Goal: Information Seeking & Learning: Compare options

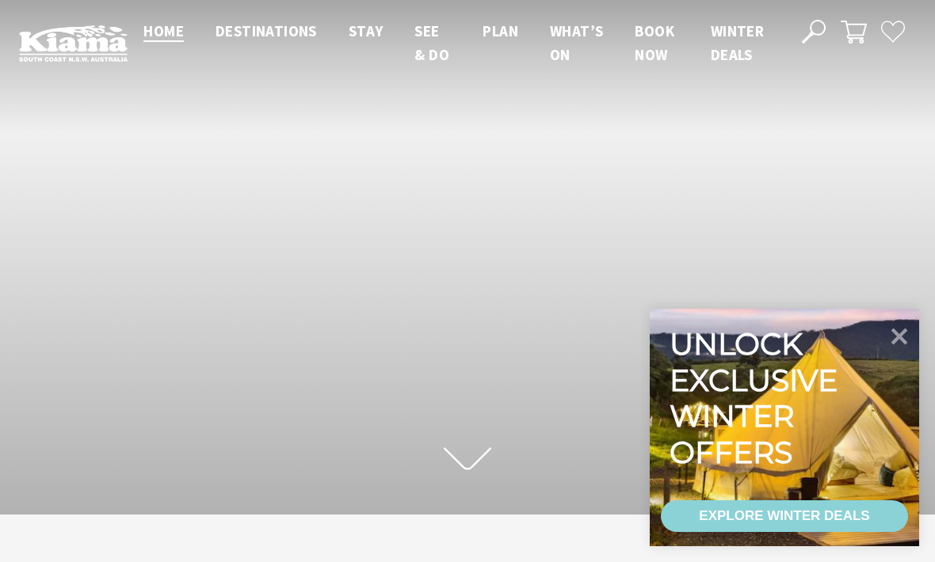
scroll to position [230, 923]
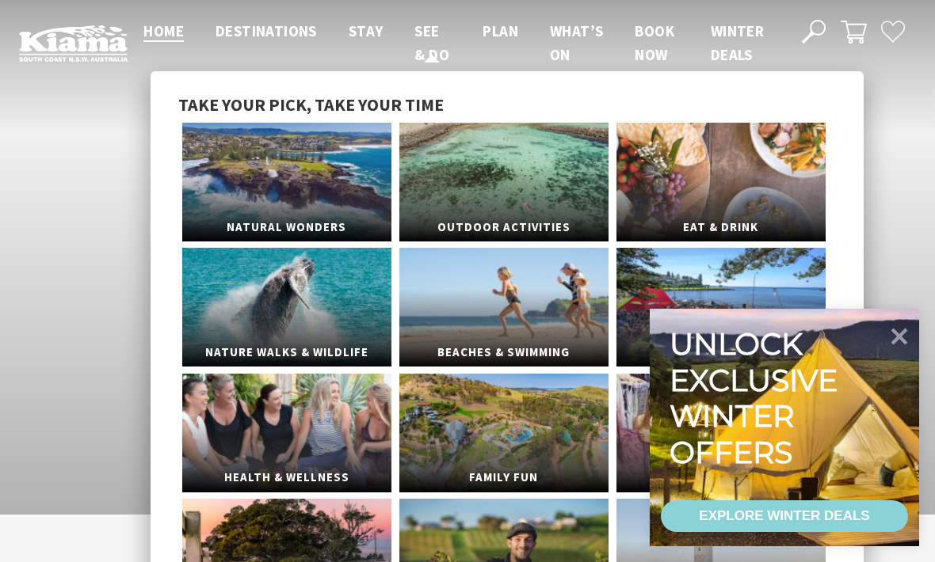
click at [424, 52] on span "See & Do" at bounding box center [431, 42] width 35 height 43
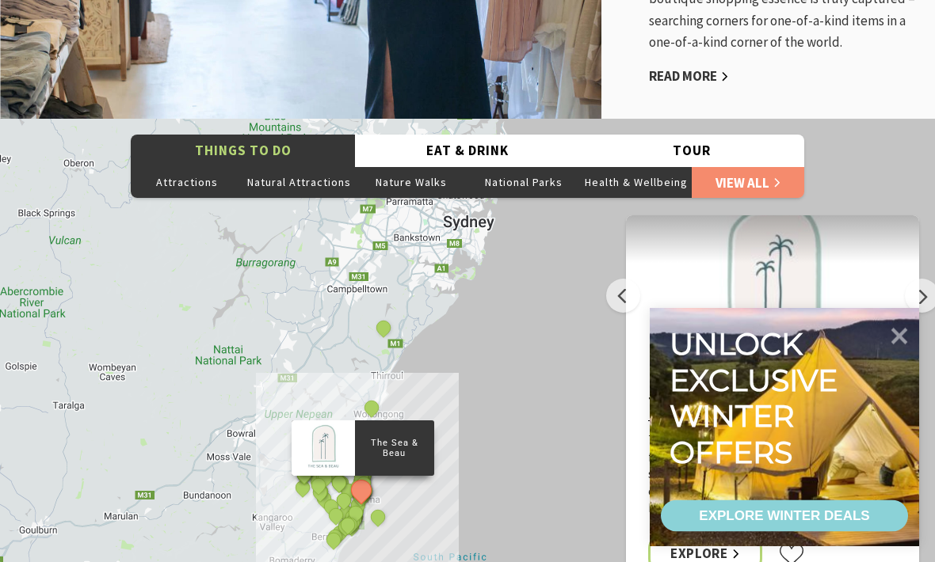
scroll to position [3176, 0]
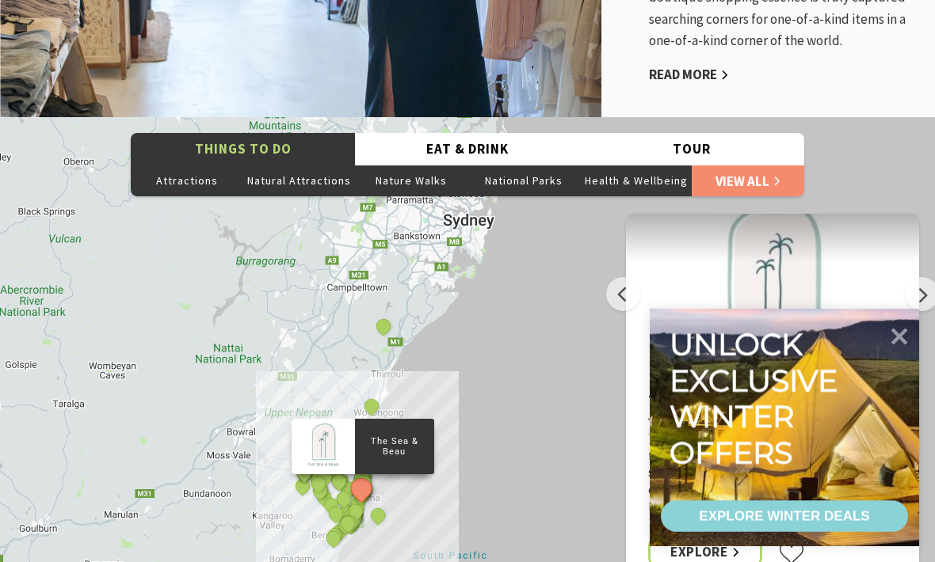
click at [903, 345] on icon at bounding box center [899, 337] width 17 height 17
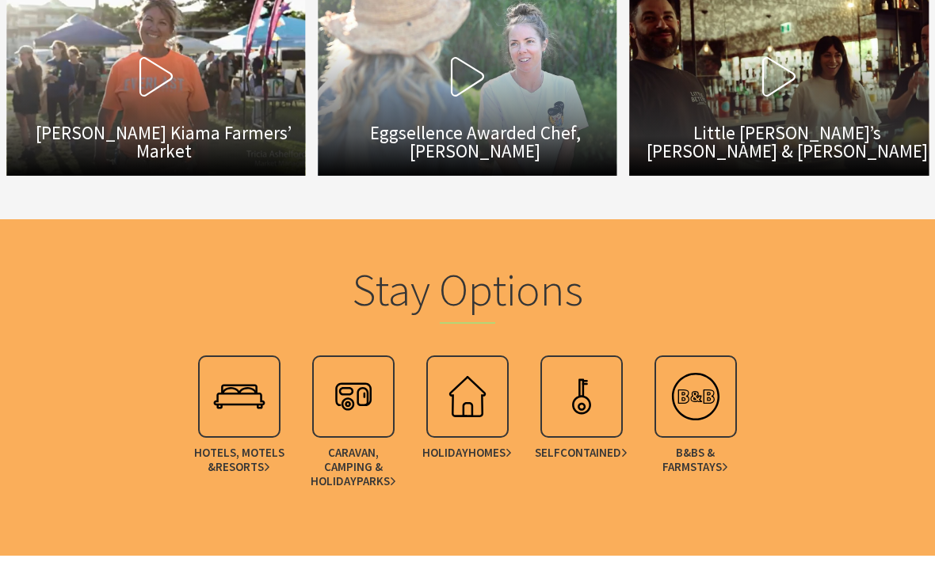
scroll to position [4551, 0]
click at [591, 446] on span "Contained" at bounding box center [593, 453] width 67 height 14
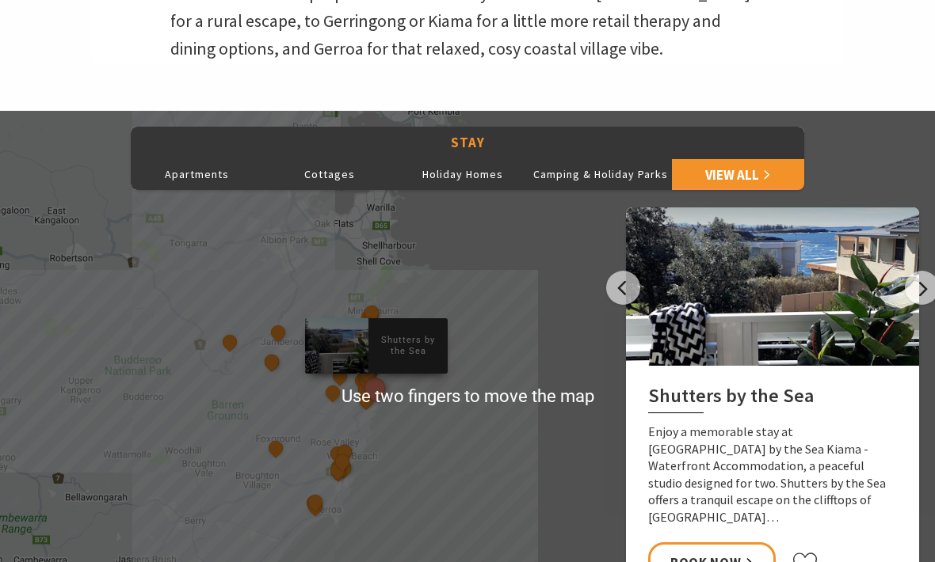
scroll to position [596, 0]
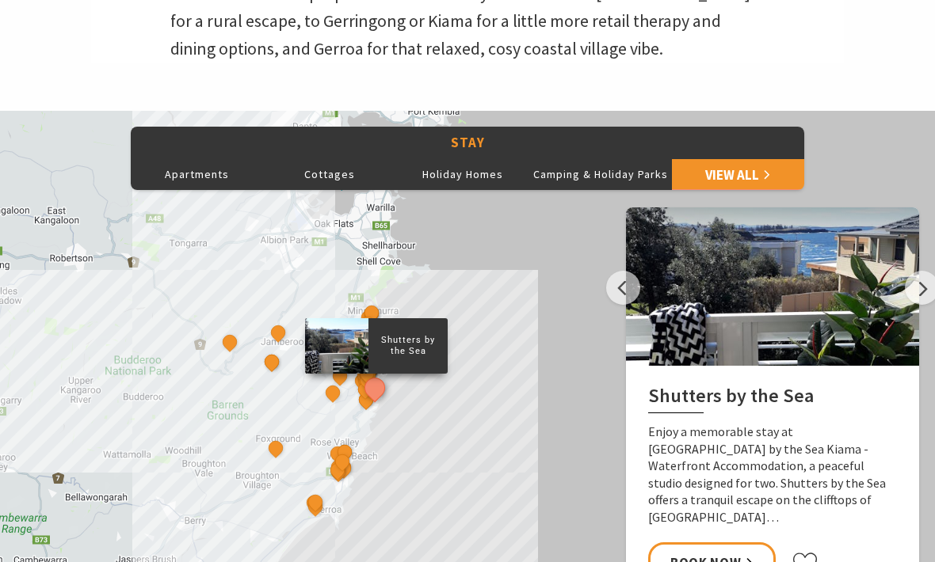
click at [746, 168] on link "View All" at bounding box center [738, 174] width 133 height 32
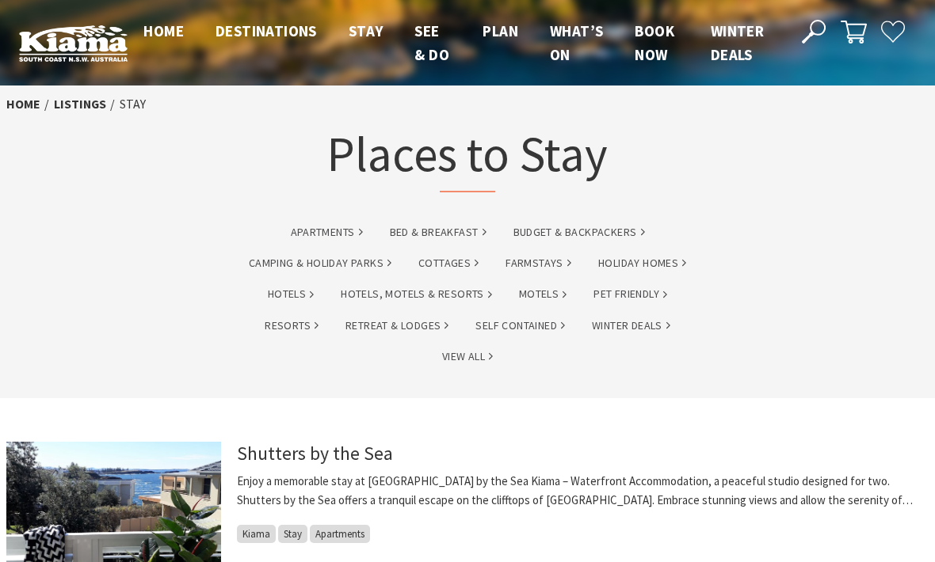
click at [531, 331] on link "Self Contained" at bounding box center [519, 326] width 89 height 18
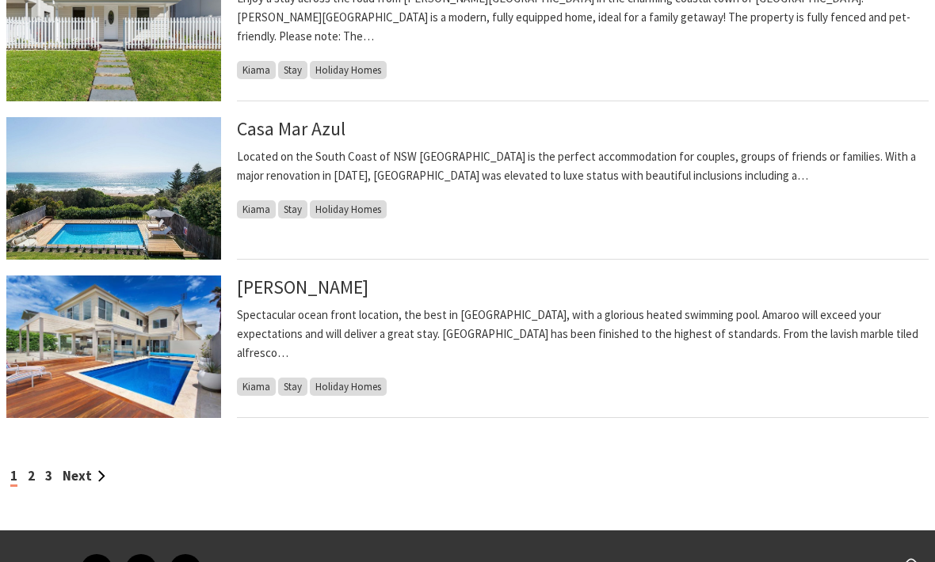
scroll to position [1315, 0]
click at [923, 33] on div "[GEOGRAPHIC_DATA] Cottage Enjoy a stay across the road from [PERSON_NAME][GEOGR…" at bounding box center [582, 30] width 691 height 143
click at [918, 85] on div "[GEOGRAPHIC_DATA] Cottage Enjoy a stay across the road from [PERSON_NAME][GEOGR…" at bounding box center [582, 30] width 691 height 143
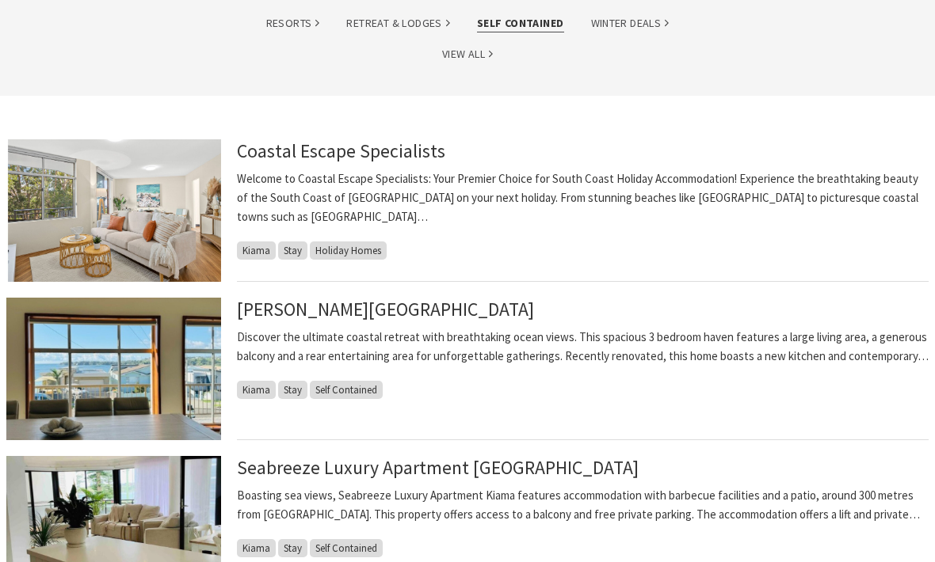
scroll to position [345, 0]
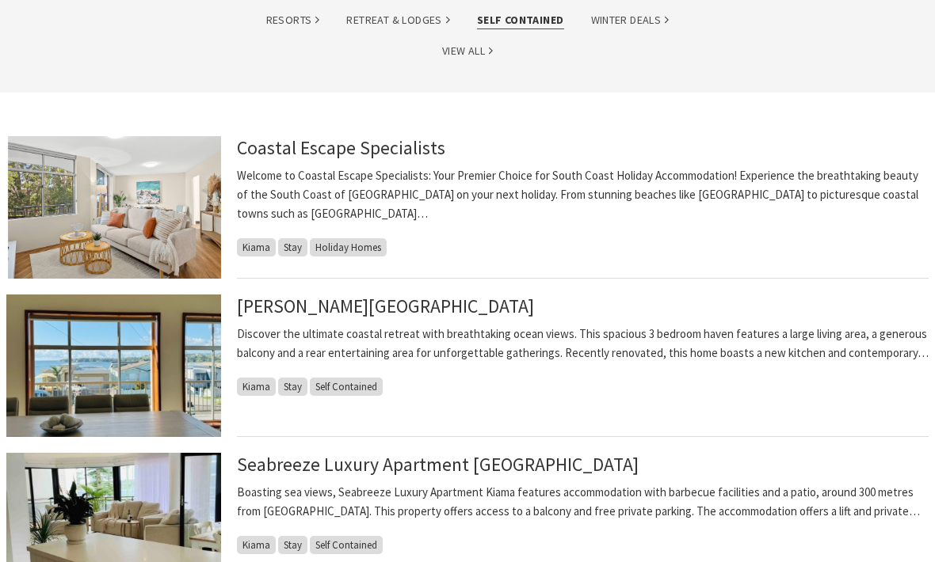
click at [265, 238] on span "Kiama" at bounding box center [256, 247] width 39 height 18
click at [338, 155] on link "Coastal Escape Specialists" at bounding box center [341, 147] width 208 height 23
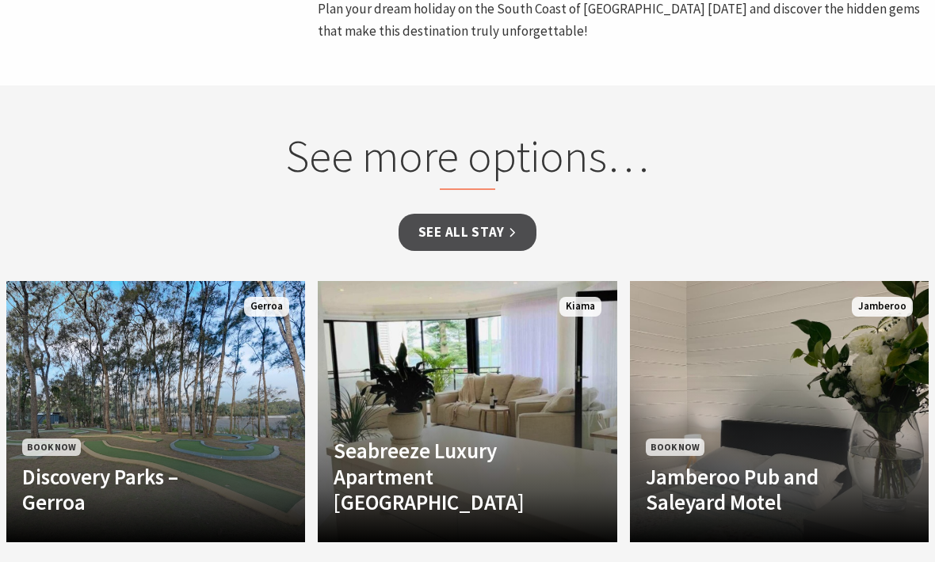
scroll to position [1025, 0]
click at [456, 214] on link "See all Stay" at bounding box center [467, 232] width 138 height 37
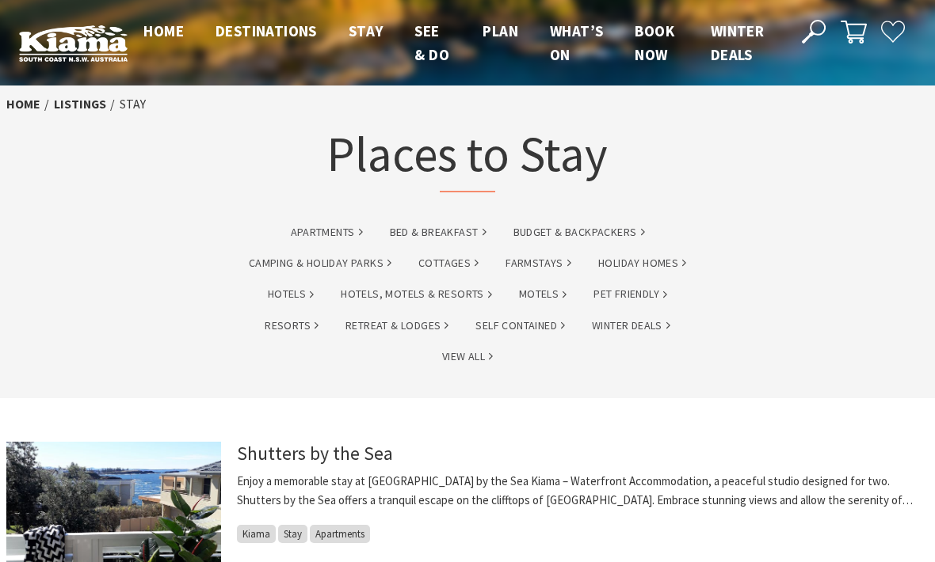
click at [528, 329] on link "Self Contained" at bounding box center [519, 326] width 89 height 18
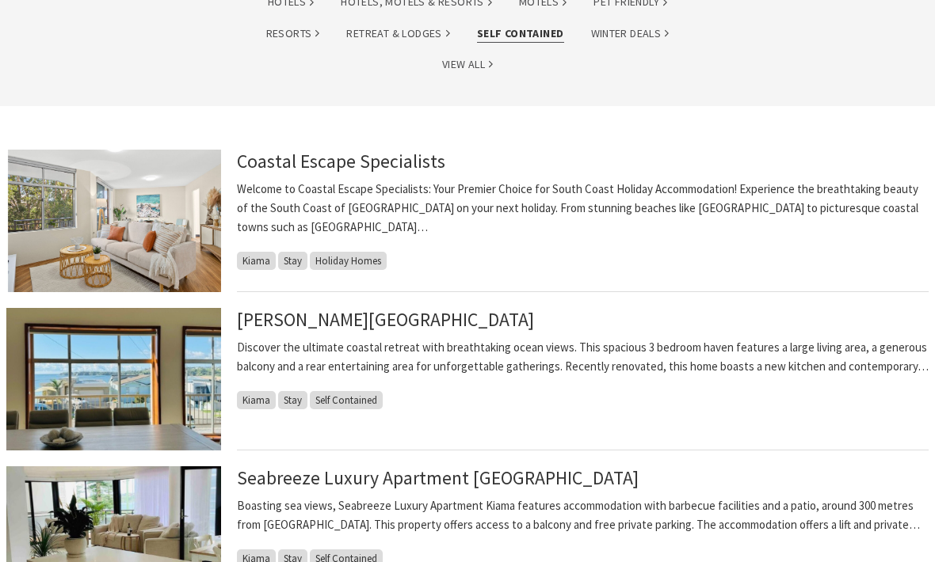
scroll to position [332, 0]
click at [263, 252] on span "Kiama" at bounding box center [256, 261] width 39 height 18
click at [360, 169] on link "Coastal Escape Specialists" at bounding box center [341, 161] width 208 height 23
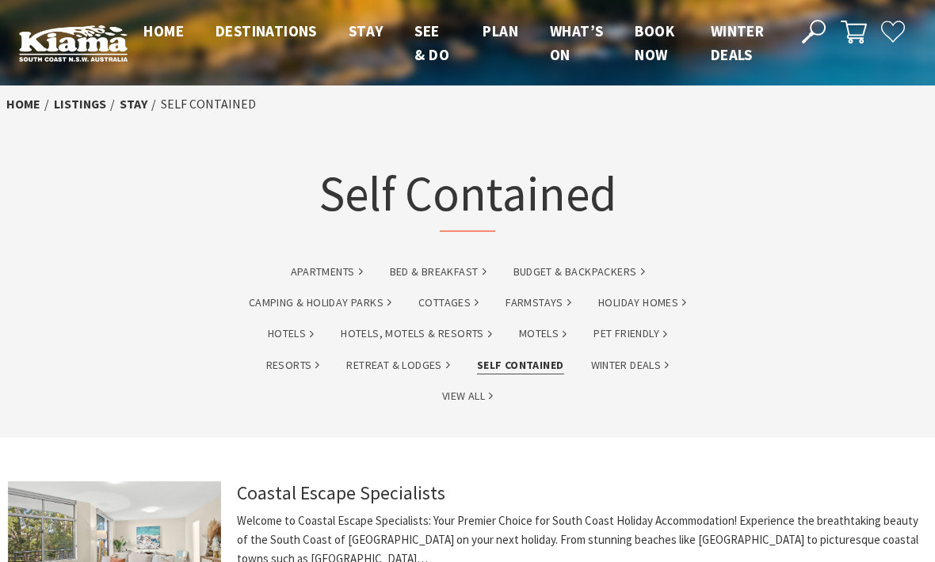
scroll to position [385, 0]
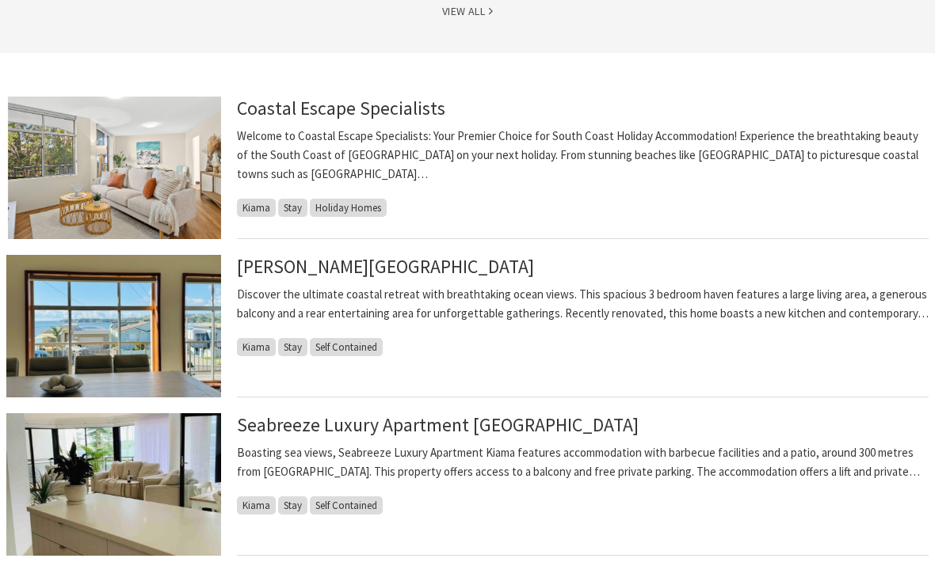
click at [357, 276] on link "Johnson Street Beach House" at bounding box center [385, 266] width 297 height 23
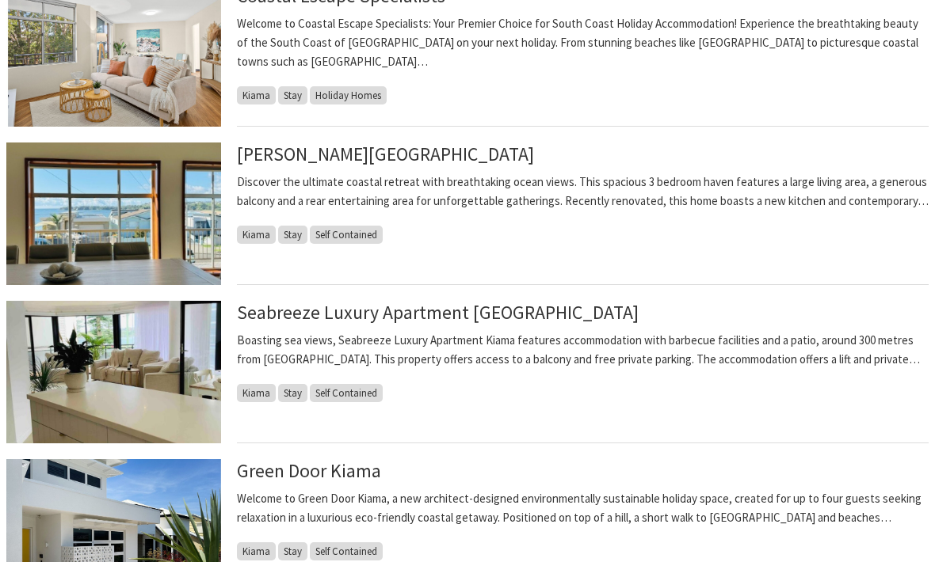
scroll to position [497, 0]
click at [355, 320] on link "Seabreeze Luxury Apartment Kiama" at bounding box center [438, 312] width 402 height 23
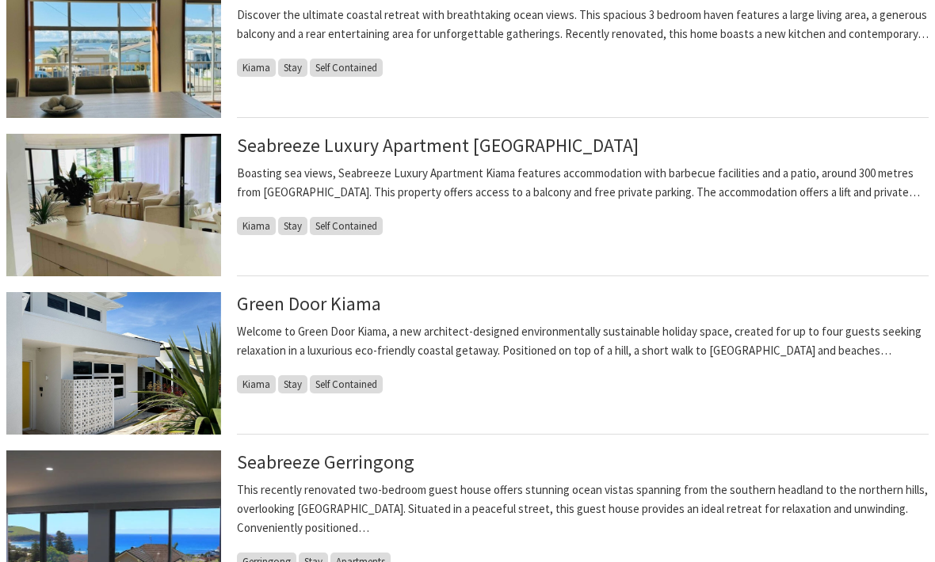
scroll to position [682, 0]
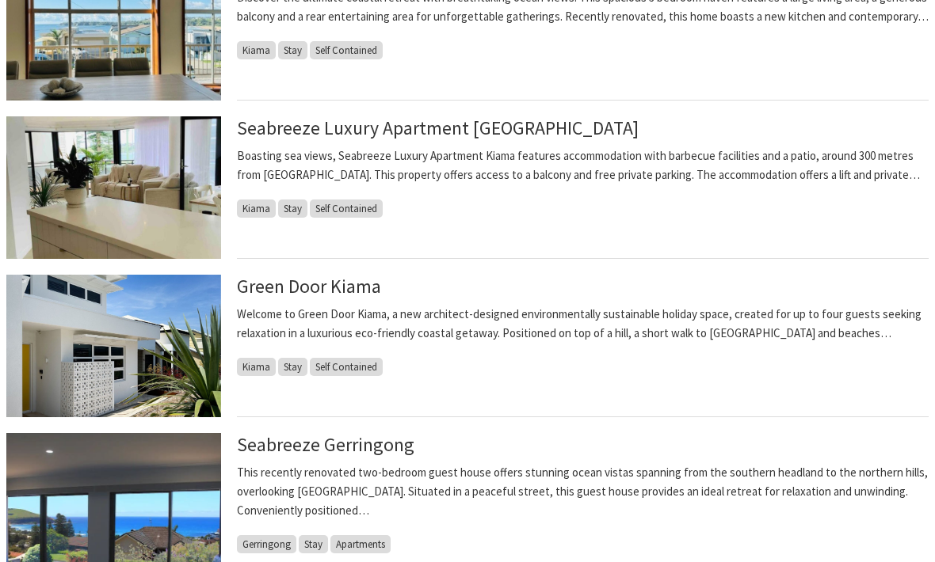
click at [319, 284] on link "Green Door Kiama" at bounding box center [309, 286] width 144 height 23
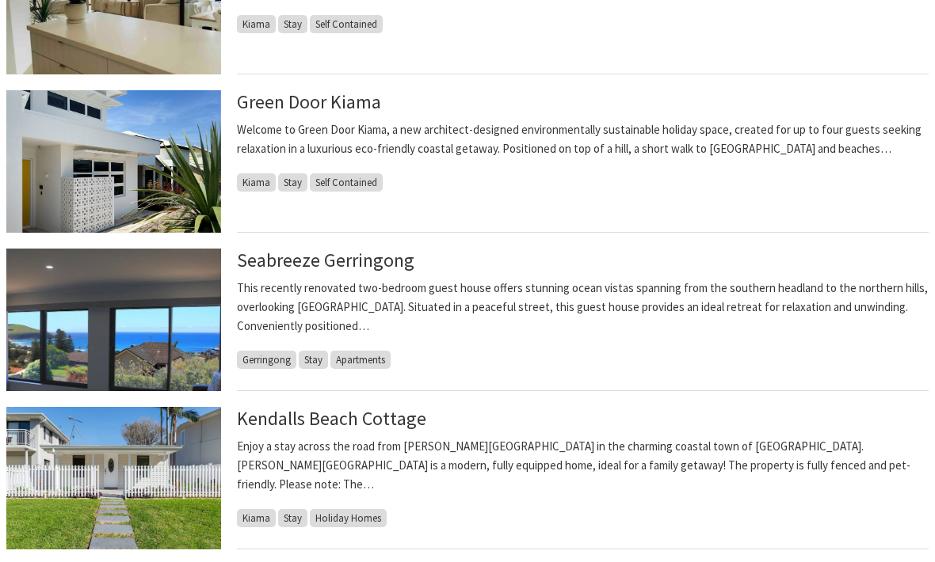
scroll to position [866, 0]
click at [315, 260] on link "Seabreeze Gerringong" at bounding box center [325, 260] width 177 height 23
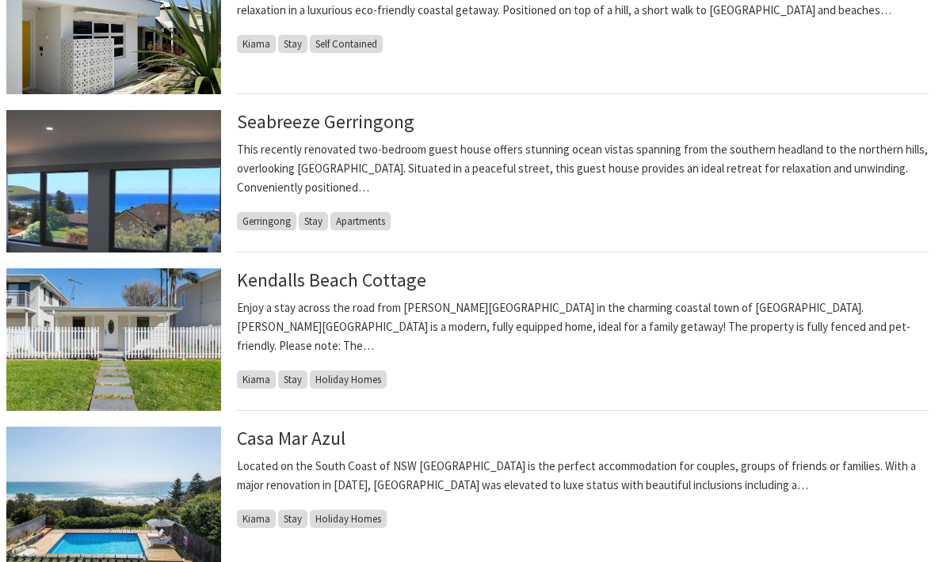
scroll to position [1005, 0]
click at [325, 288] on link "Kendalls Beach Cottage" at bounding box center [331, 279] width 189 height 23
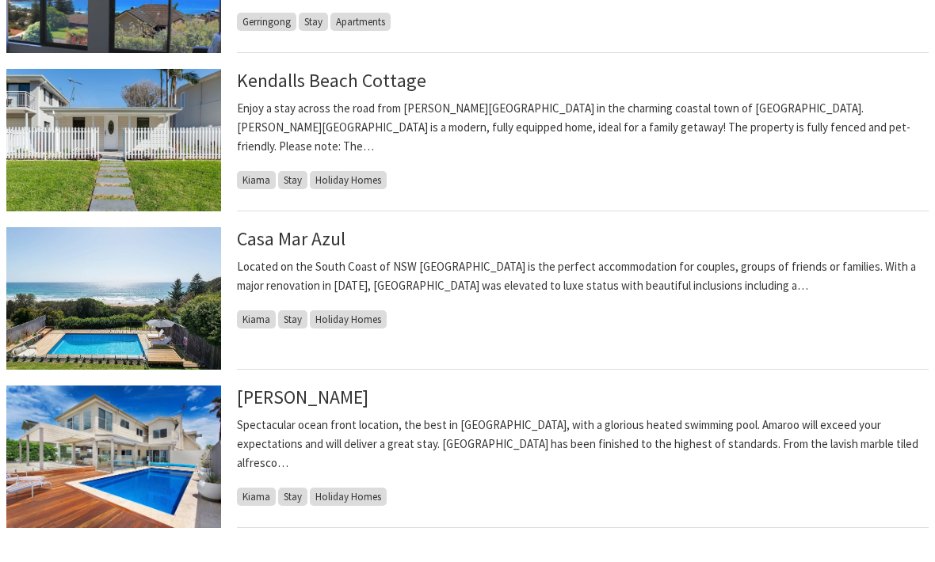
scroll to position [1205, 0]
click at [303, 242] on link "Casa Mar Azul" at bounding box center [291, 238] width 108 height 23
click at [303, 227] on link "Casa Mar Azul" at bounding box center [291, 238] width 108 height 23
click at [298, 227] on link "Casa Mar Azul" at bounding box center [291, 238] width 108 height 23
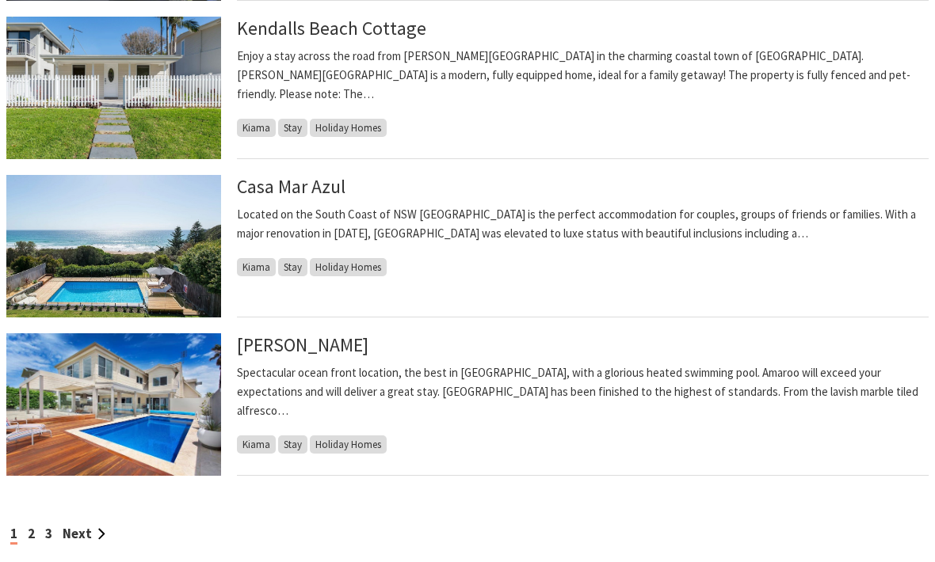
click at [81, 525] on link "Next" at bounding box center [84, 533] width 43 height 17
click at [294, 175] on link "Casa Mar Azul" at bounding box center [291, 186] width 108 height 23
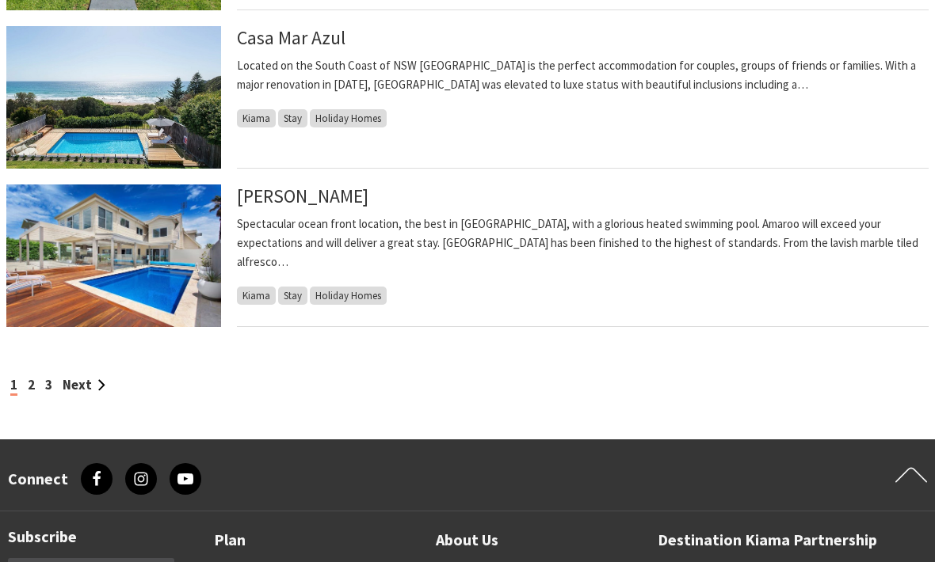
scroll to position [1385, 0]
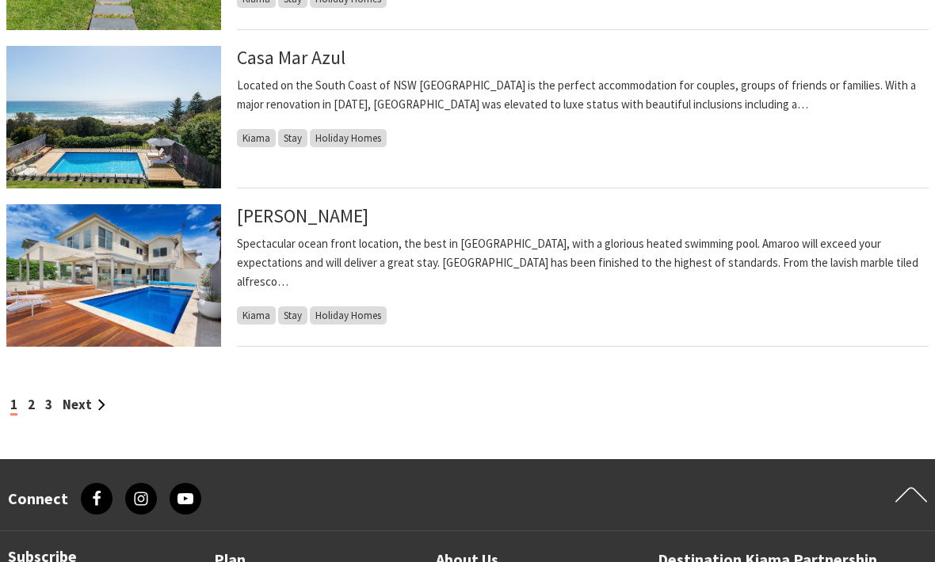
click at [90, 413] on link "Next" at bounding box center [84, 405] width 43 height 17
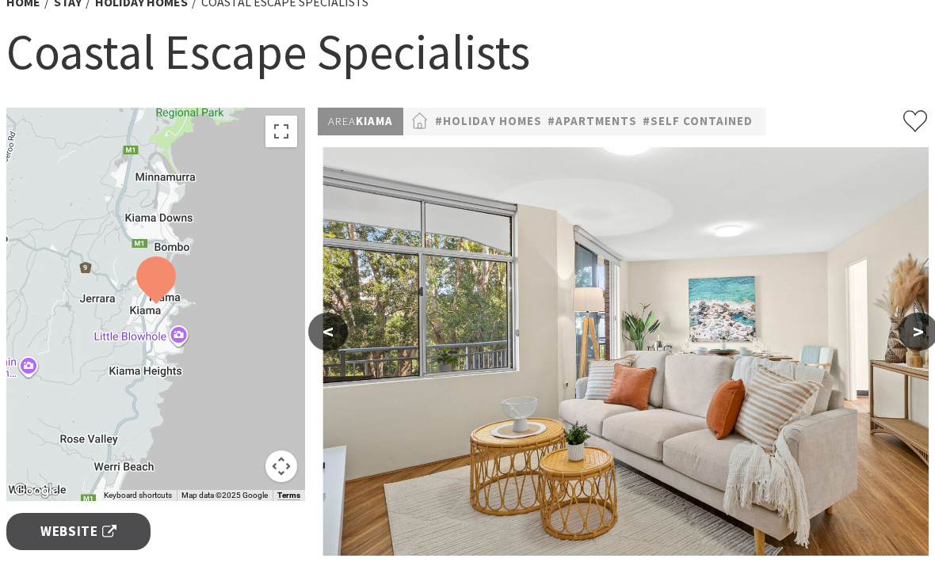
scroll to position [147, 0]
click at [919, 342] on button ">" at bounding box center [918, 331] width 40 height 38
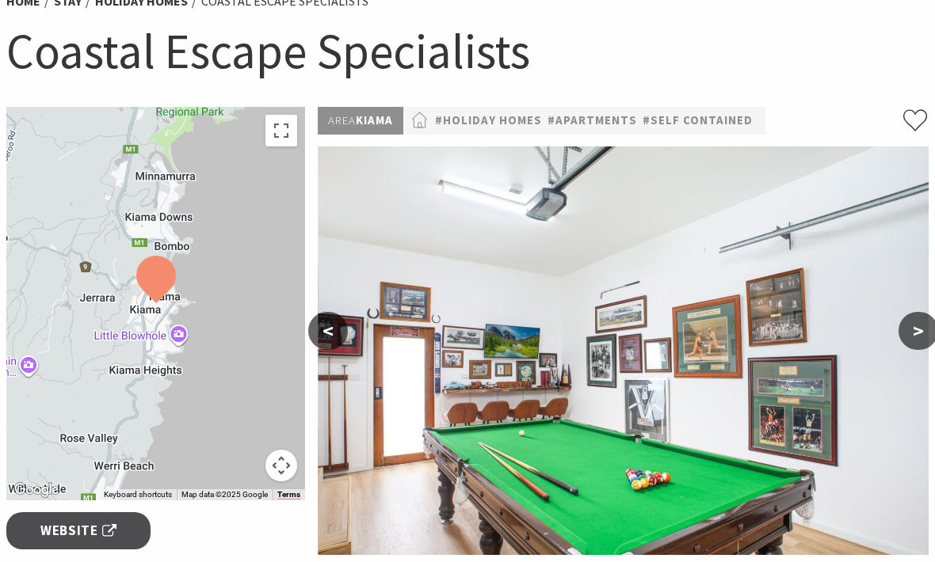
click at [917, 342] on button ">" at bounding box center [918, 331] width 40 height 38
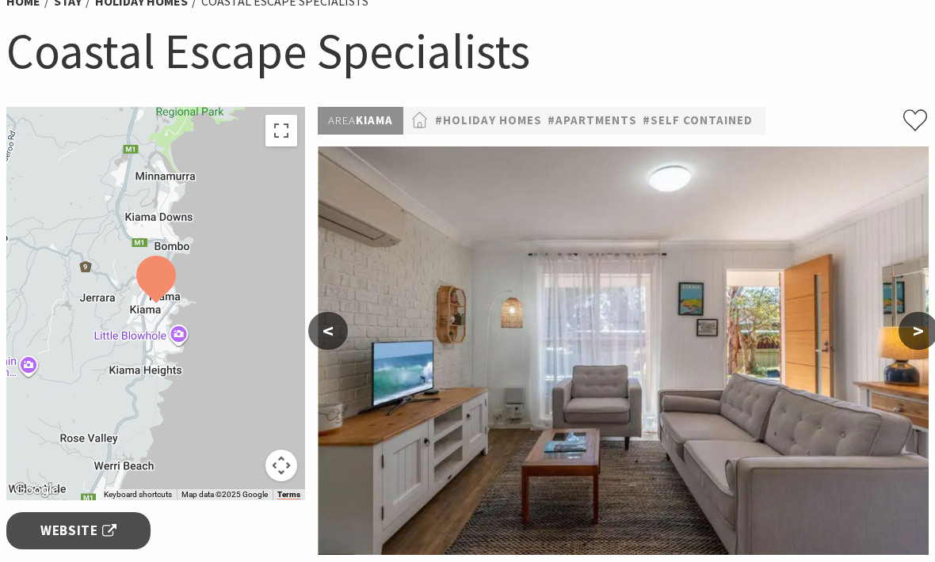
click at [913, 337] on button ">" at bounding box center [918, 331] width 40 height 38
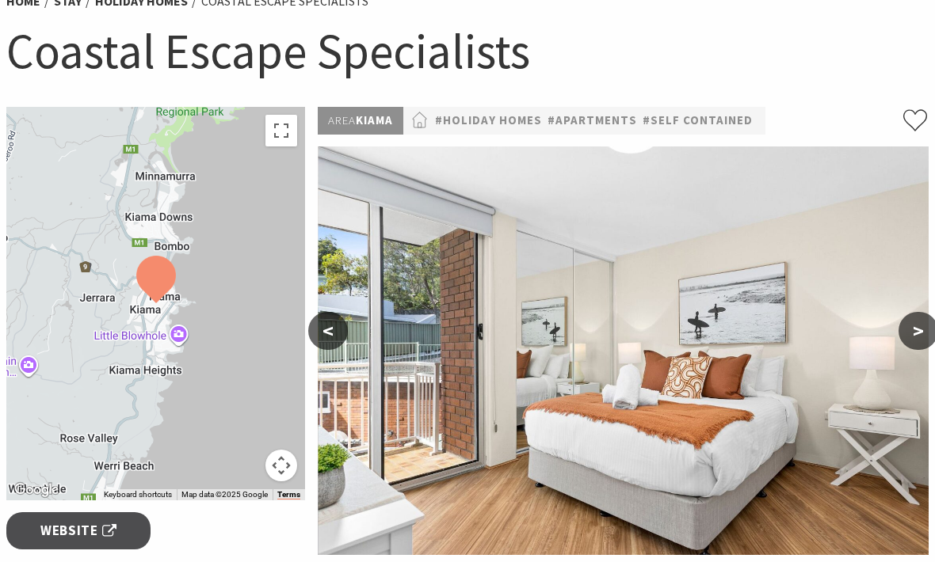
click at [912, 336] on button ">" at bounding box center [918, 331] width 40 height 38
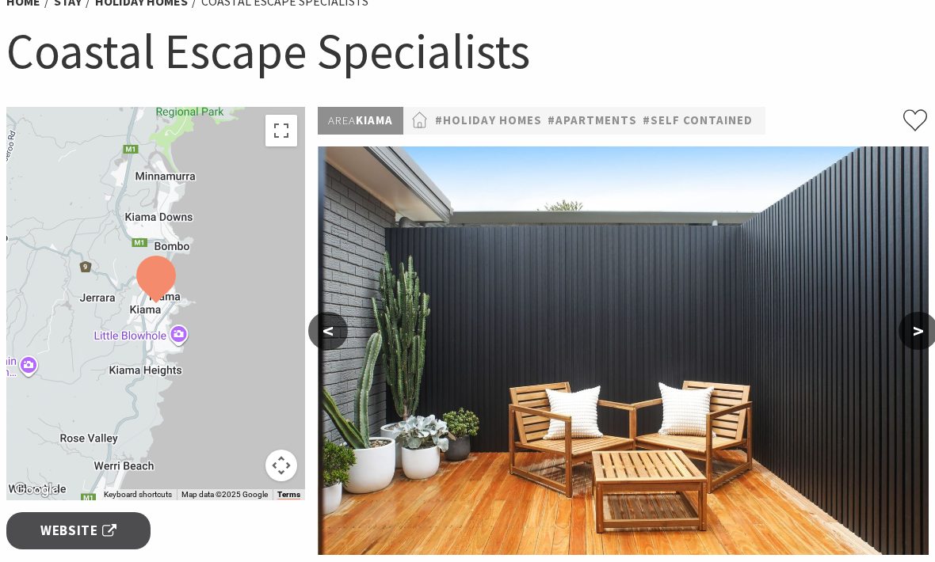
click at [920, 338] on button ">" at bounding box center [918, 331] width 40 height 38
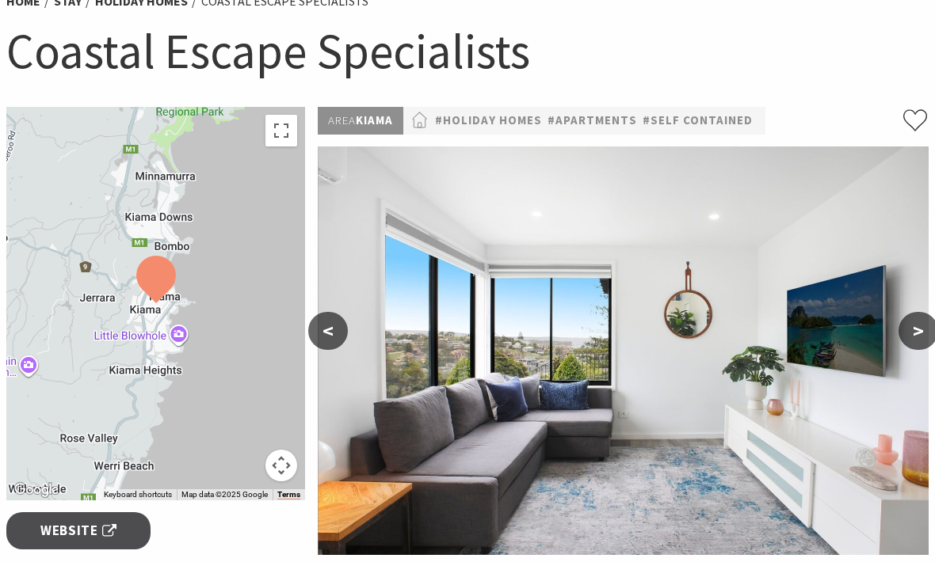
click at [921, 330] on button ">" at bounding box center [918, 331] width 40 height 38
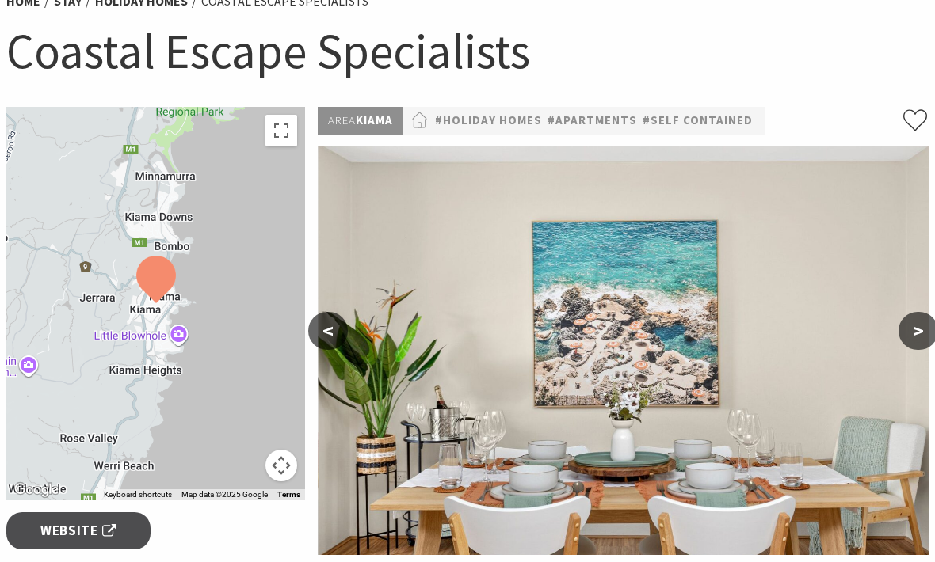
click at [923, 335] on button ">" at bounding box center [918, 331] width 40 height 38
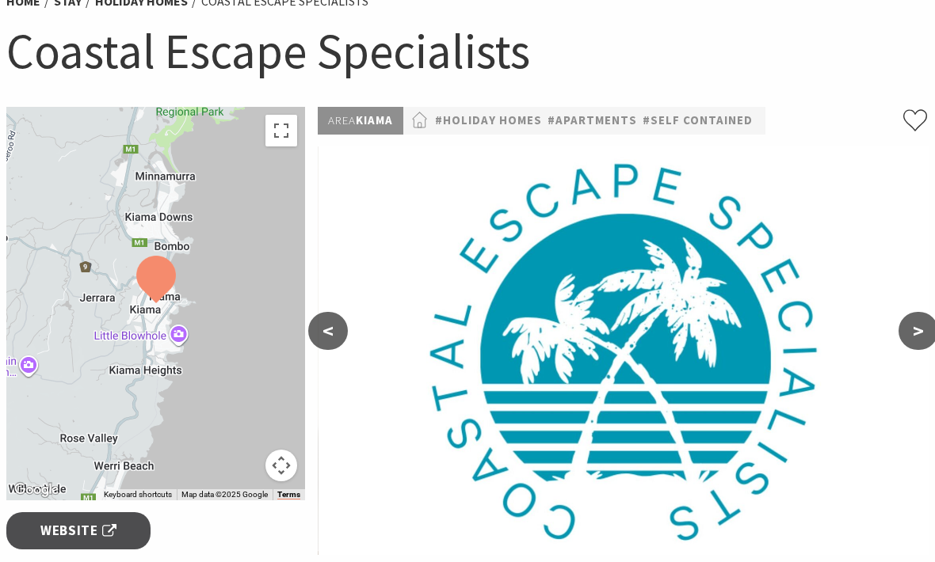
click at [922, 325] on button ">" at bounding box center [918, 331] width 40 height 38
click at [924, 330] on button ">" at bounding box center [918, 331] width 40 height 38
click at [914, 332] on button ">" at bounding box center [918, 331] width 40 height 38
click at [921, 329] on button ">" at bounding box center [918, 331] width 40 height 38
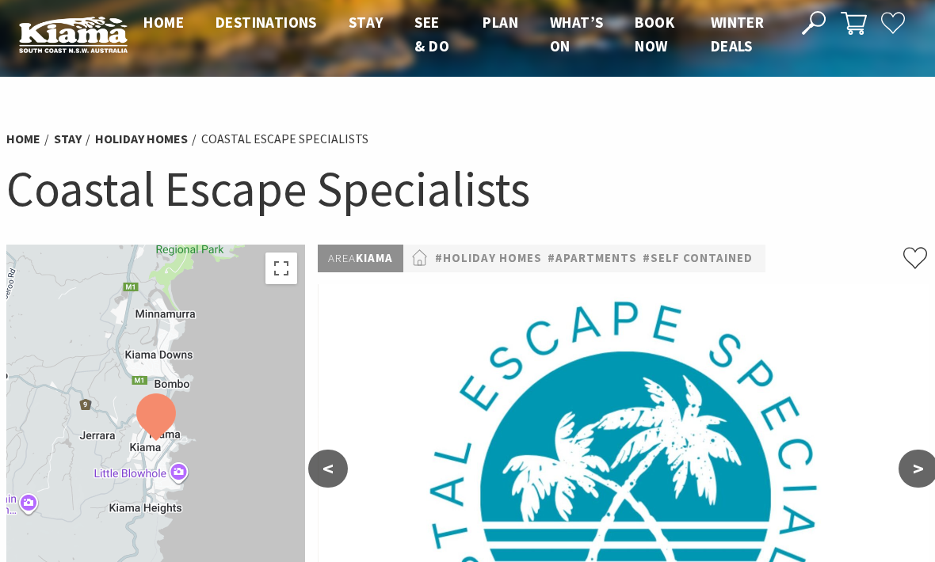
scroll to position [0, 0]
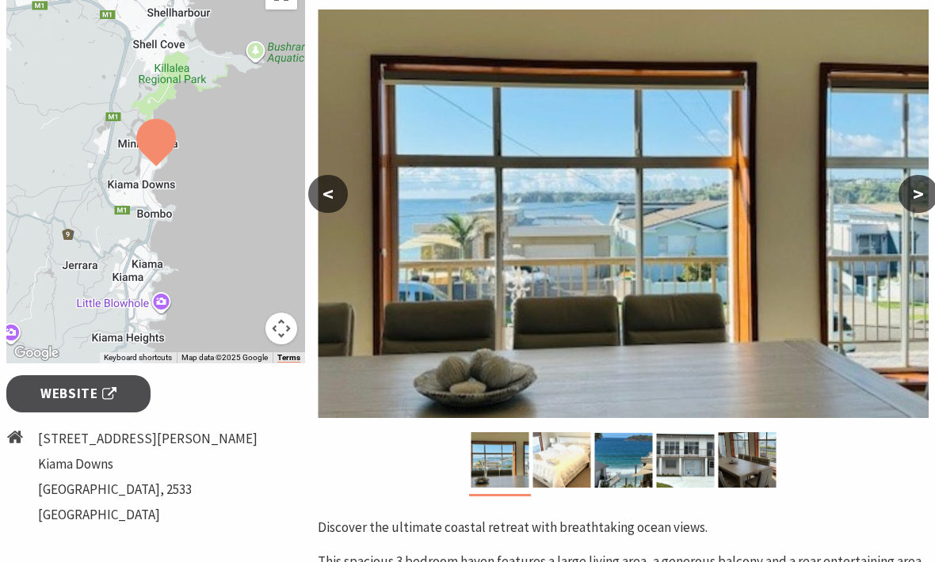
scroll to position [282, 0]
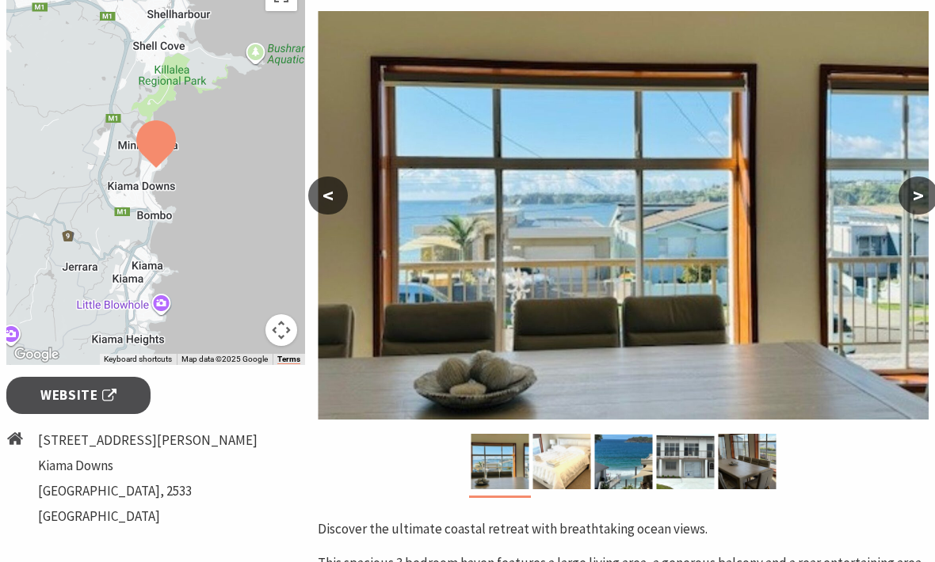
click at [907, 194] on button ">" at bounding box center [918, 196] width 40 height 38
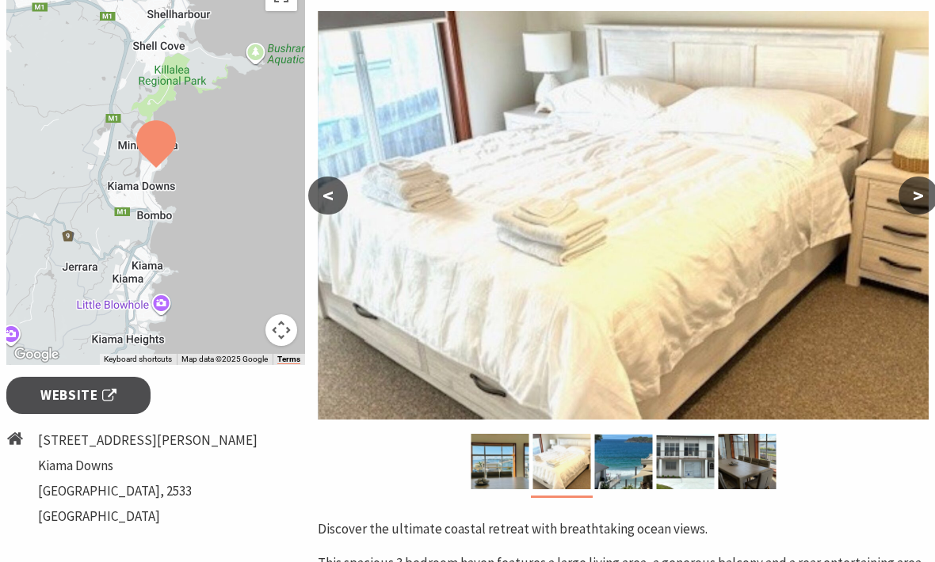
click at [912, 191] on button ">" at bounding box center [918, 196] width 40 height 38
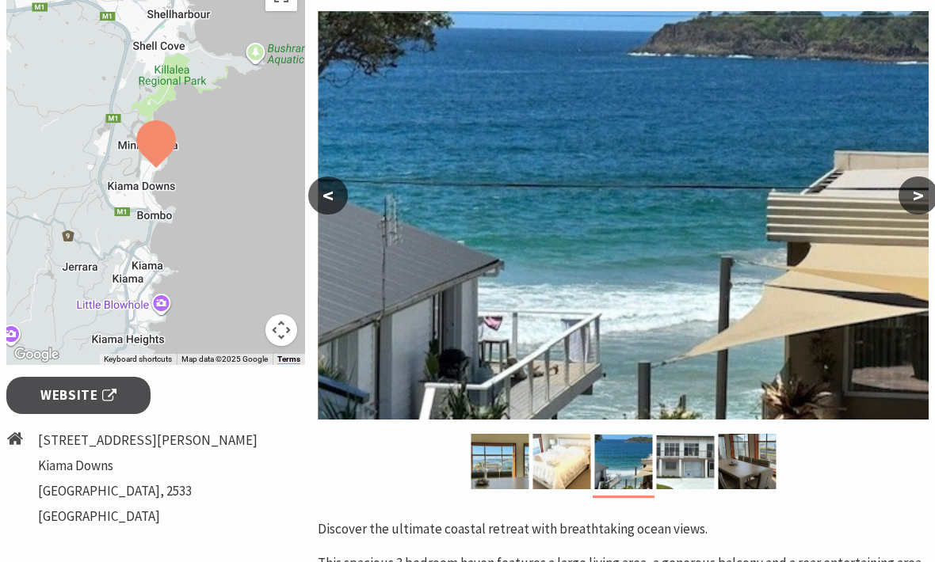
click at [917, 195] on button ">" at bounding box center [918, 196] width 40 height 38
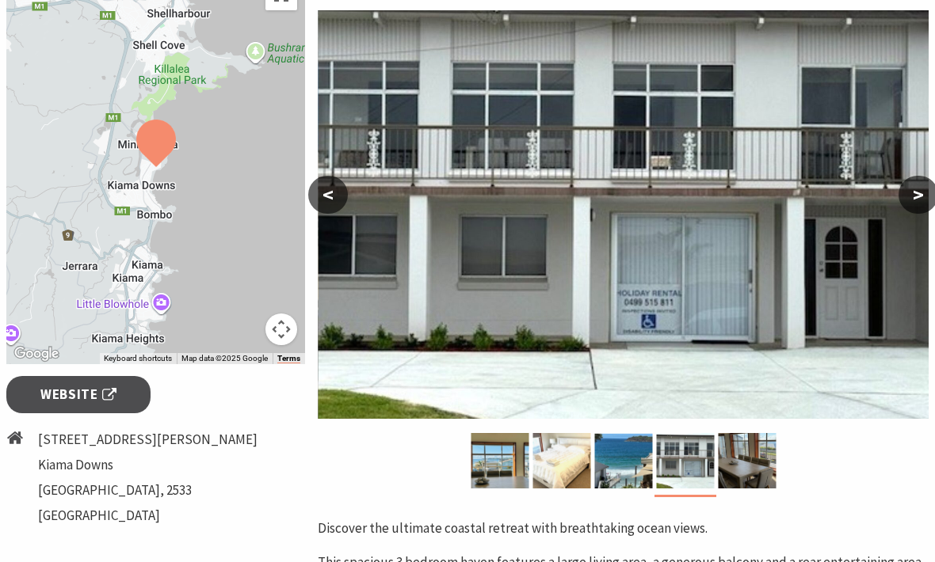
scroll to position [284, 0]
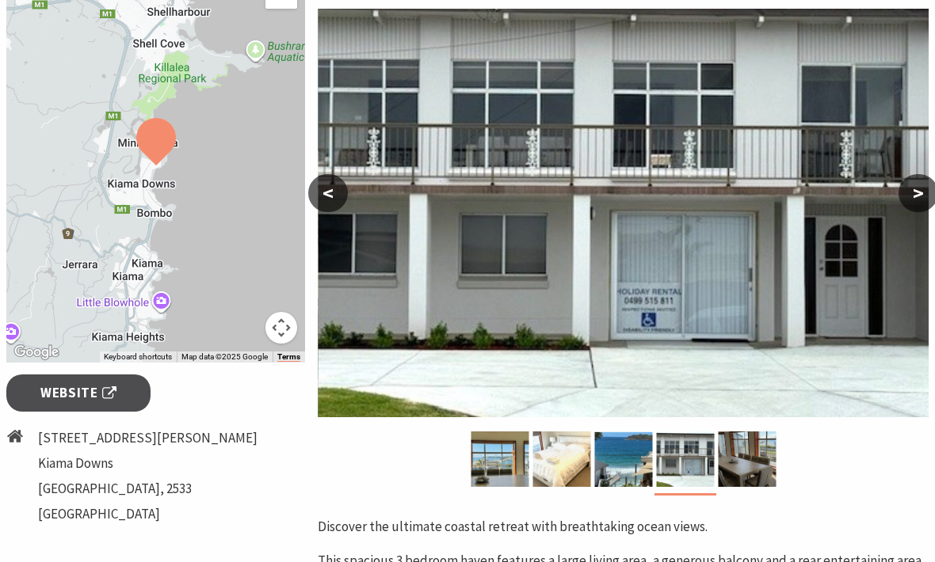
click at [919, 201] on button ">" at bounding box center [918, 194] width 40 height 38
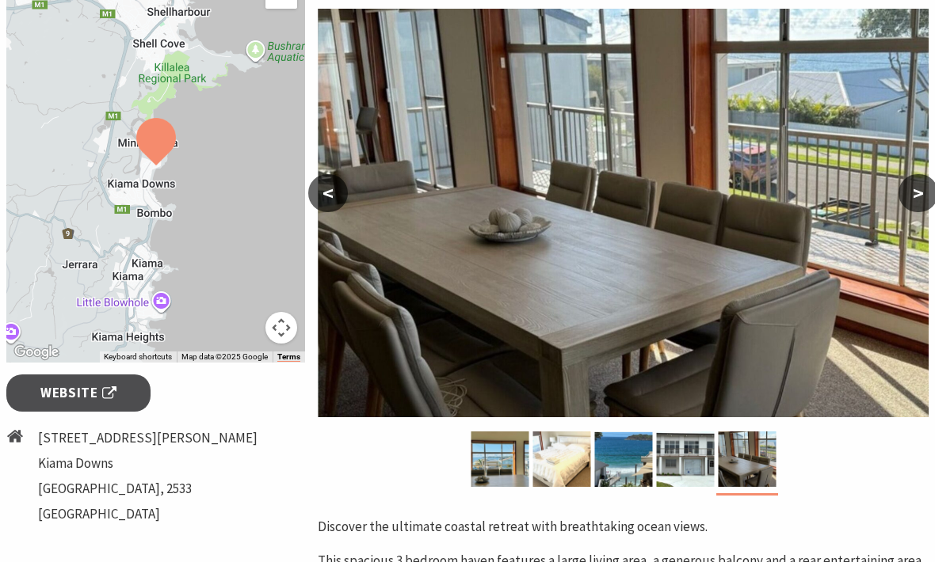
click at [918, 192] on button ">" at bounding box center [918, 193] width 40 height 38
click at [915, 192] on button ">" at bounding box center [918, 193] width 40 height 38
click at [333, 197] on button "<" at bounding box center [328, 193] width 40 height 38
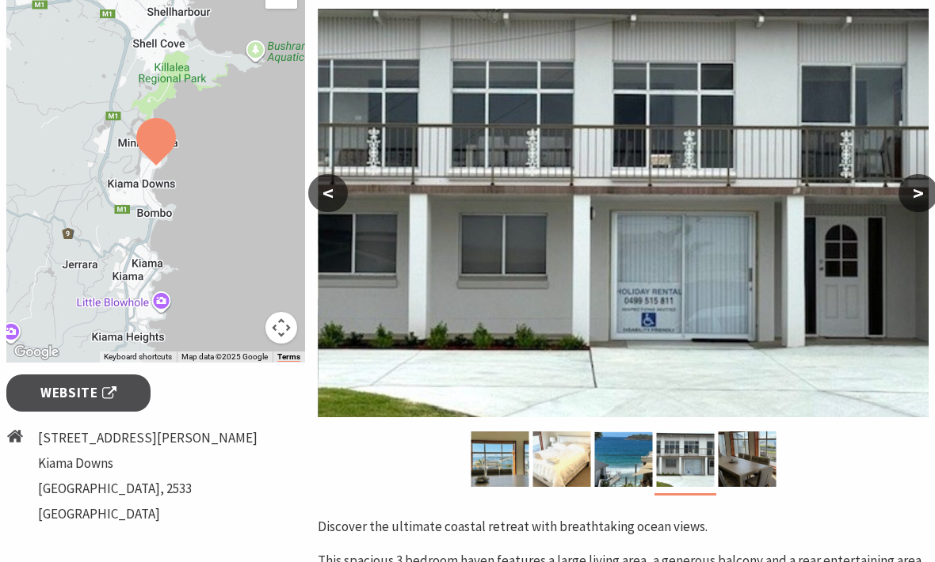
click at [333, 185] on button "<" at bounding box center [328, 193] width 40 height 38
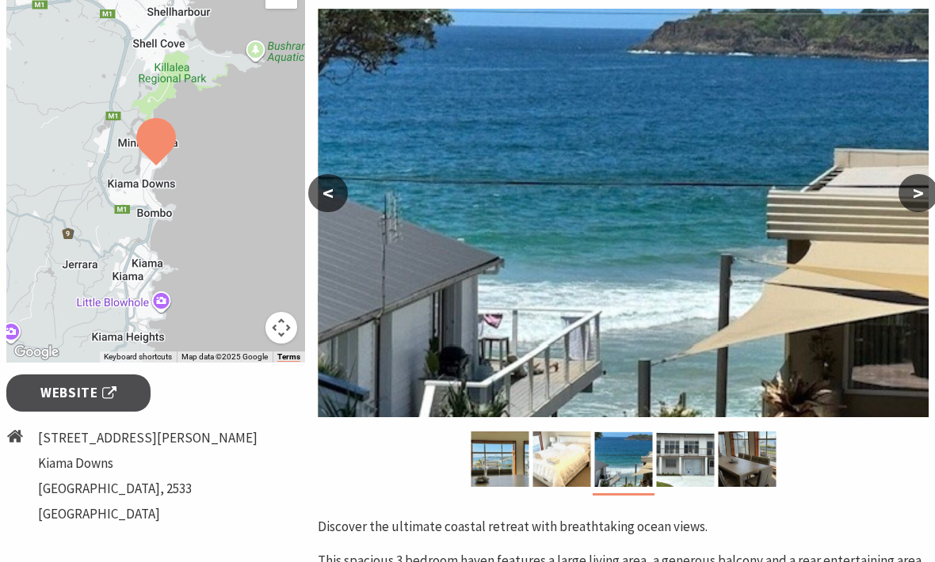
click at [322, 198] on button "<" at bounding box center [328, 193] width 40 height 38
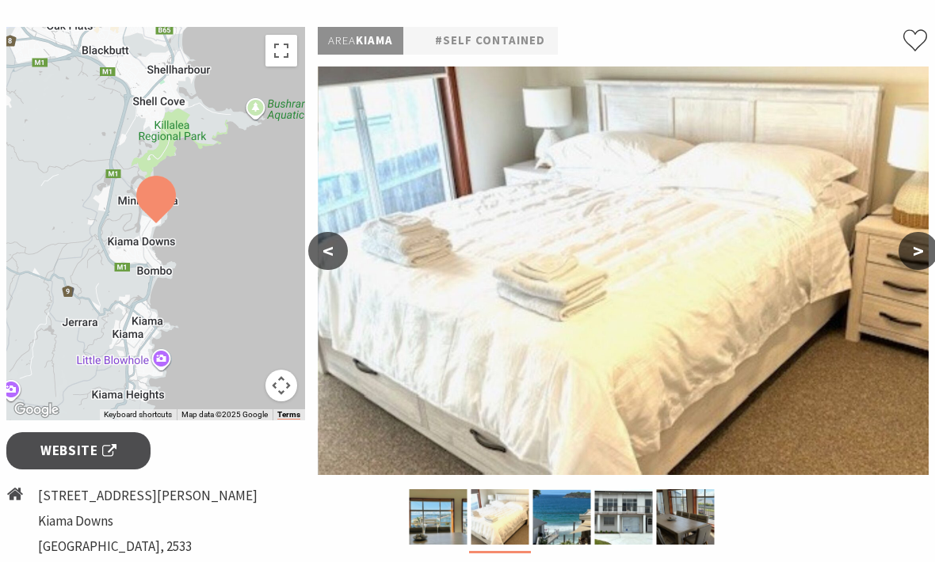
scroll to position [0, 0]
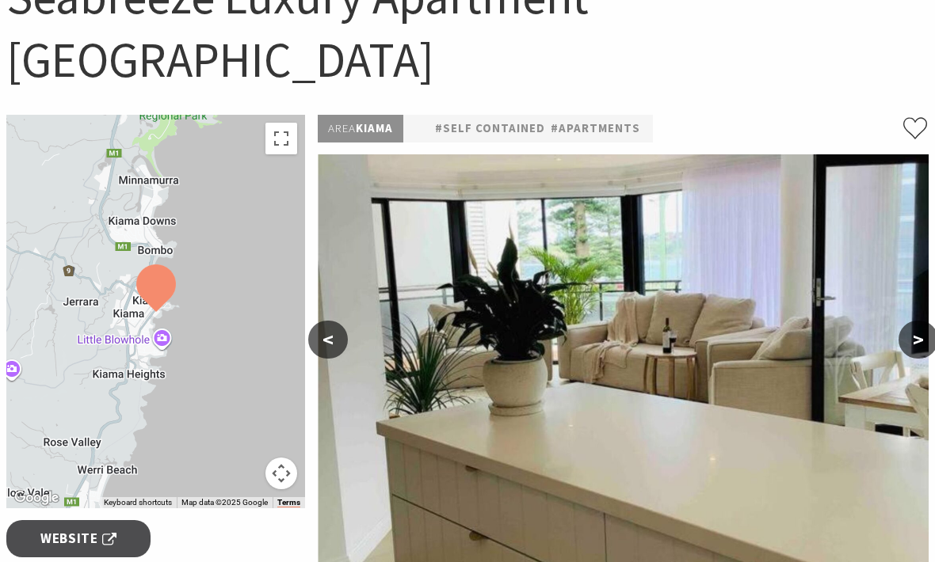
scroll to position [195, 0]
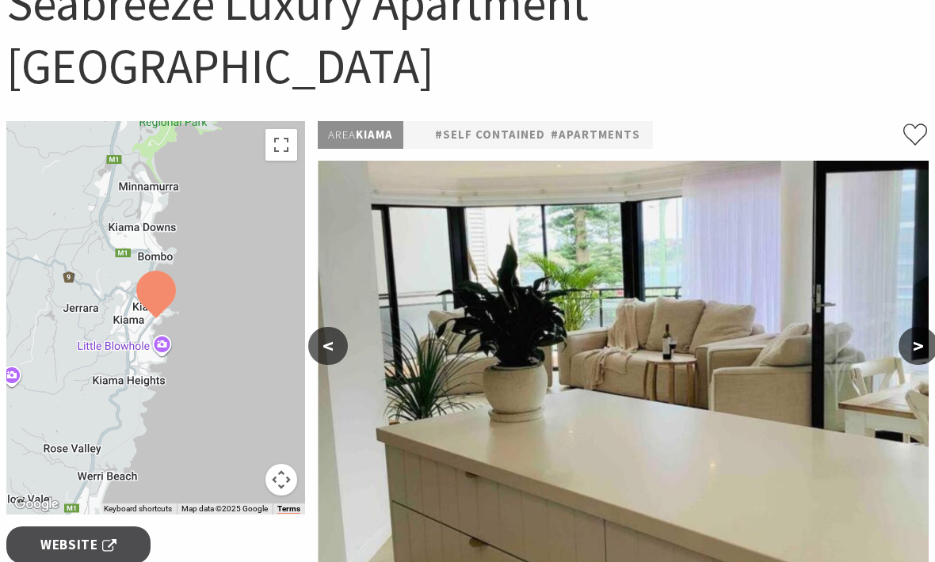
click at [918, 327] on button ">" at bounding box center [918, 346] width 40 height 38
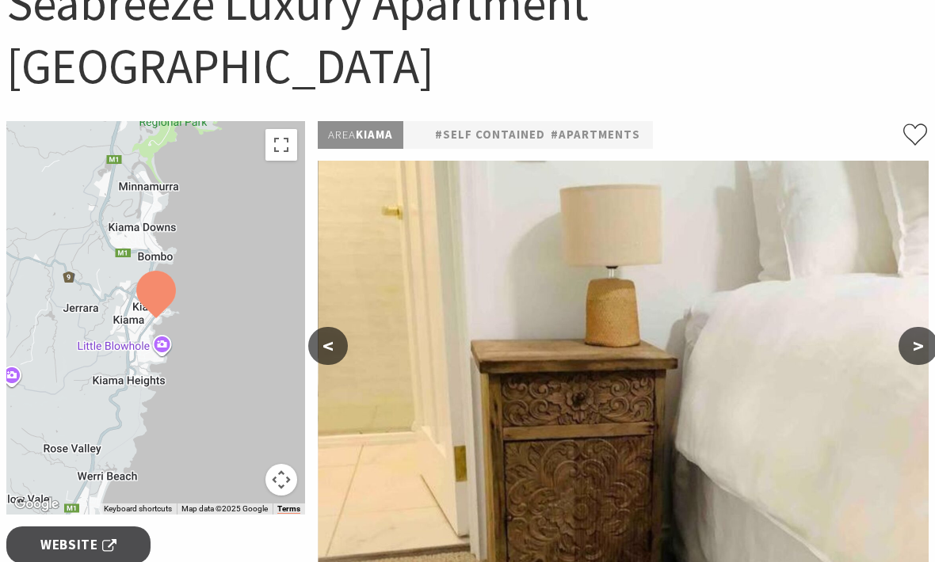
click at [923, 327] on button ">" at bounding box center [918, 346] width 40 height 38
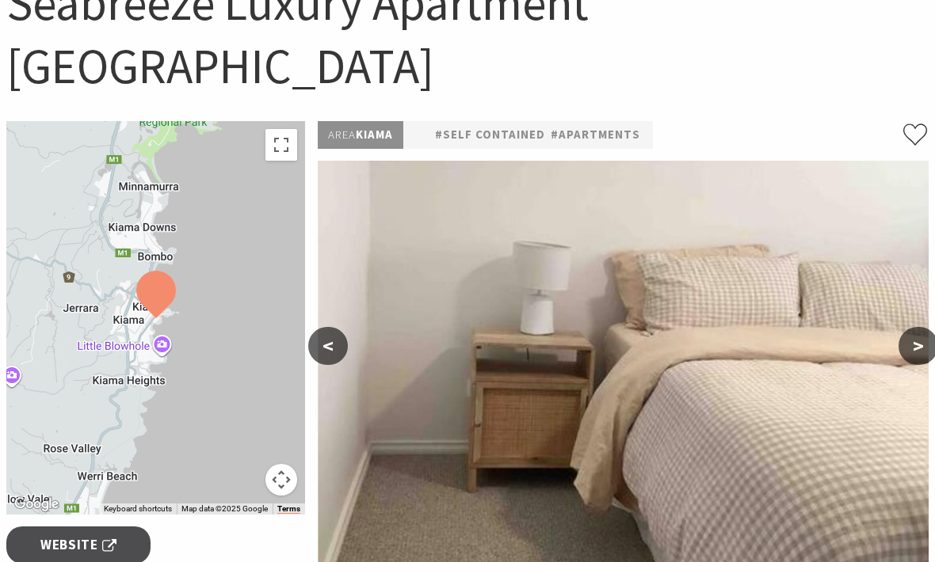
click at [918, 327] on button ">" at bounding box center [918, 346] width 40 height 38
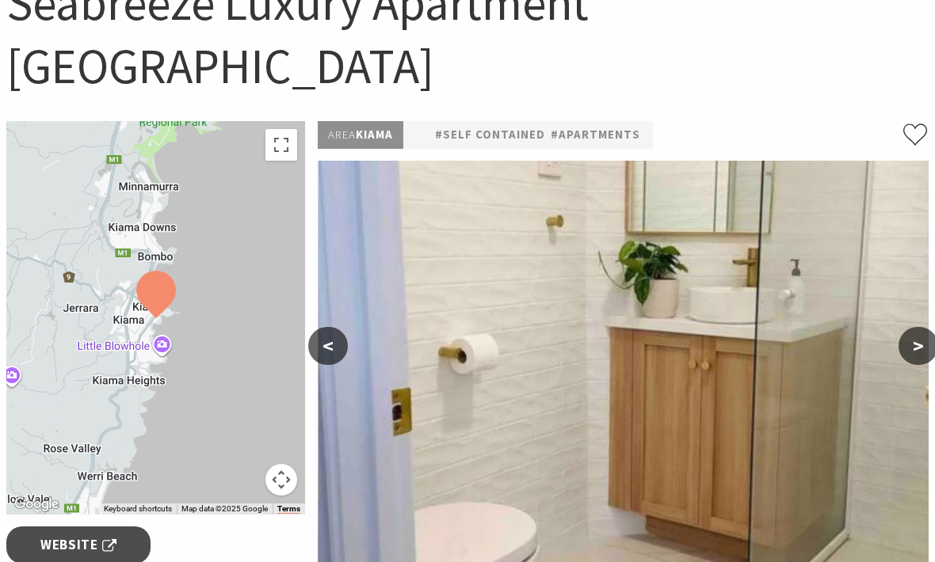
click at [918, 327] on button ">" at bounding box center [918, 346] width 40 height 38
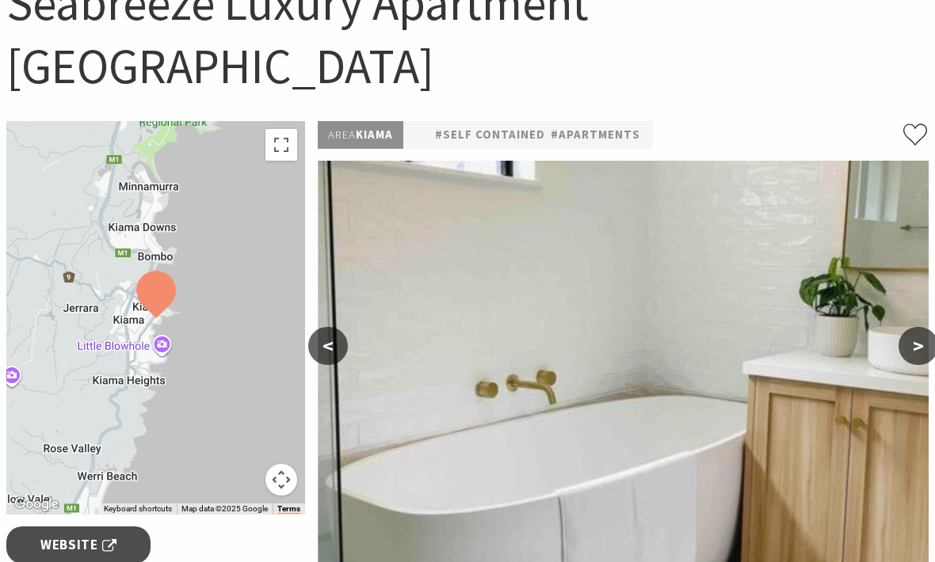
click at [925, 327] on button ">" at bounding box center [918, 346] width 40 height 38
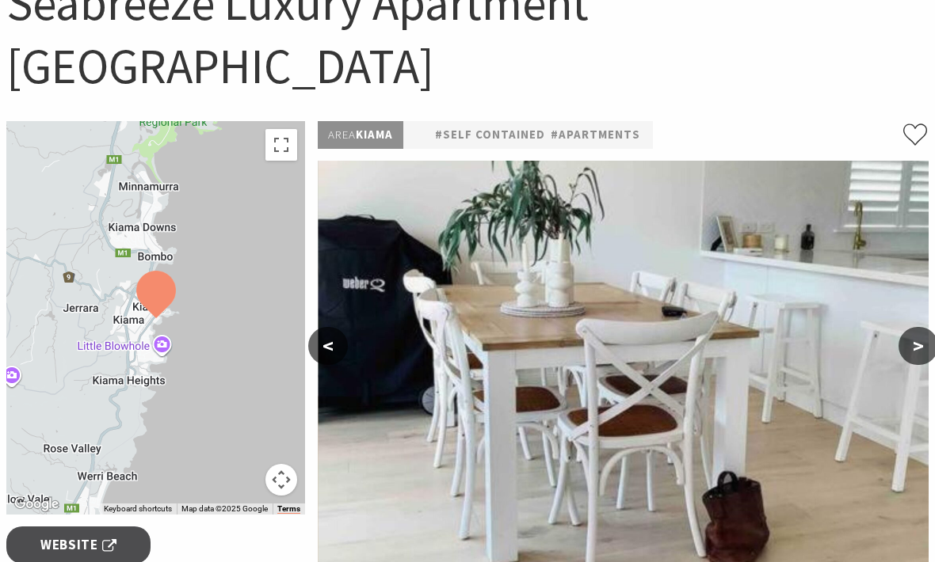
click at [919, 327] on button ">" at bounding box center [918, 346] width 40 height 38
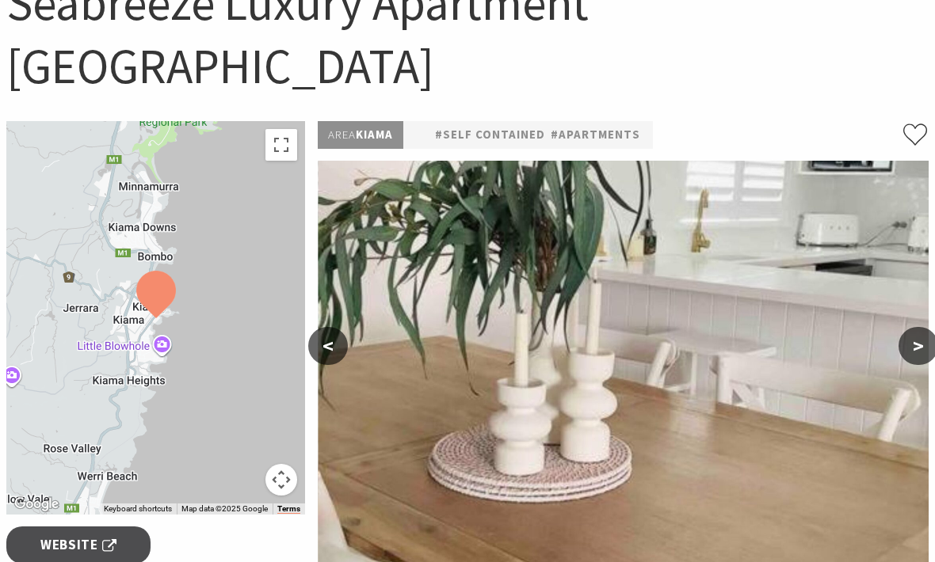
click at [920, 327] on button ">" at bounding box center [918, 346] width 40 height 38
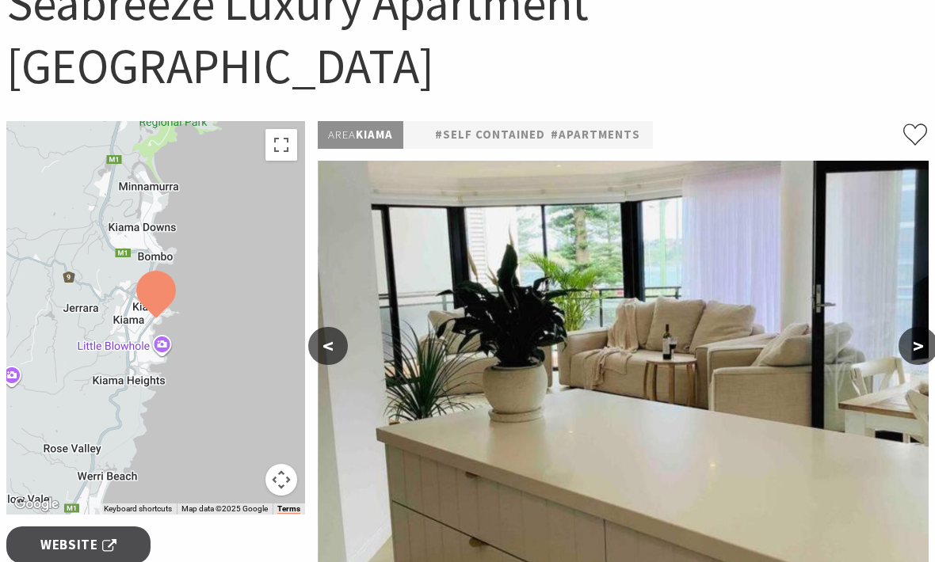
click at [924, 327] on button ">" at bounding box center [918, 346] width 40 height 38
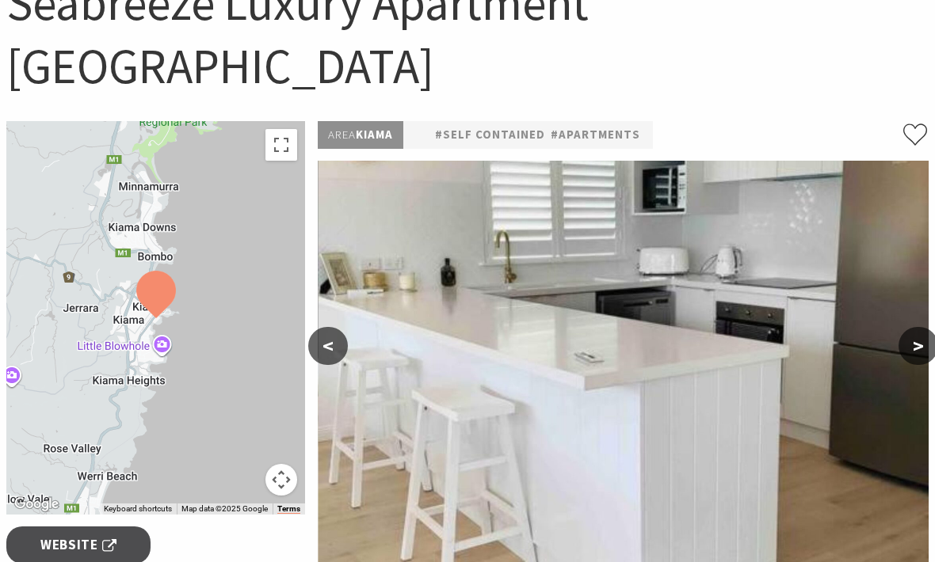
click at [917, 327] on button ">" at bounding box center [918, 346] width 40 height 38
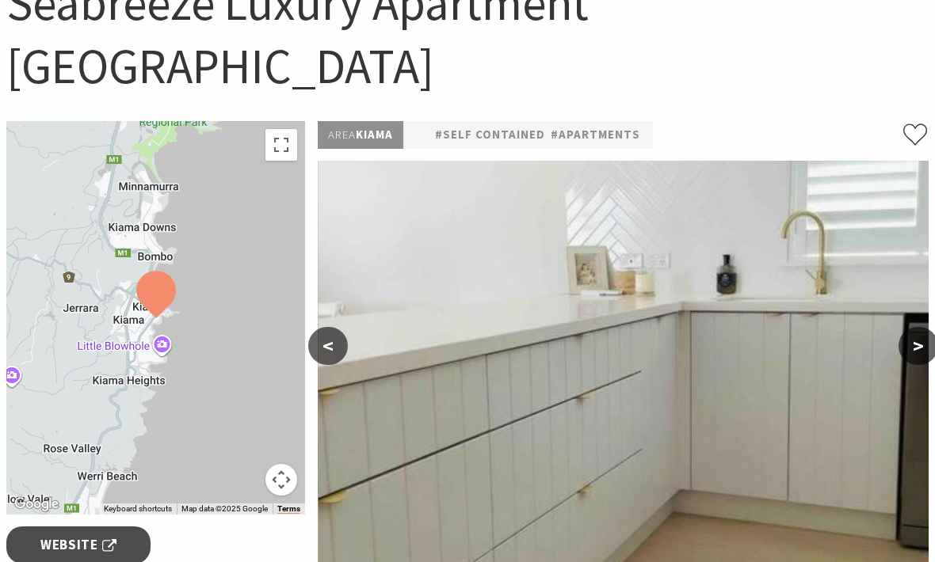
click at [922, 327] on button ">" at bounding box center [918, 346] width 40 height 38
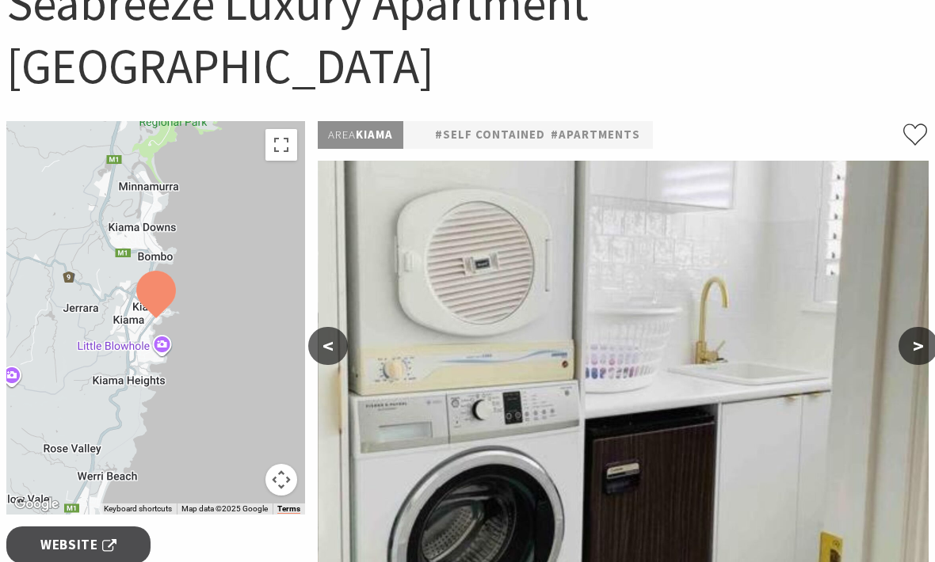
click at [923, 327] on button ">" at bounding box center [918, 346] width 40 height 38
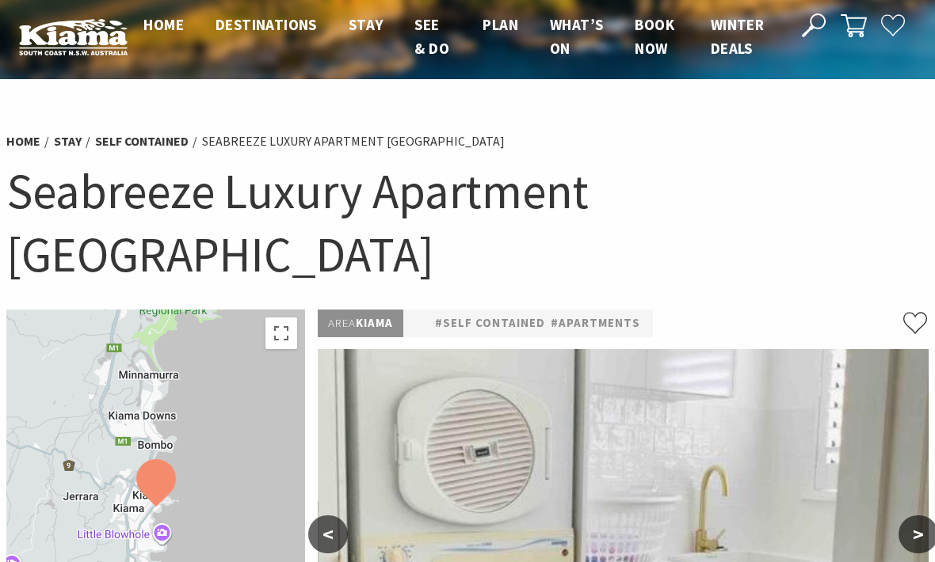
scroll to position [0, 0]
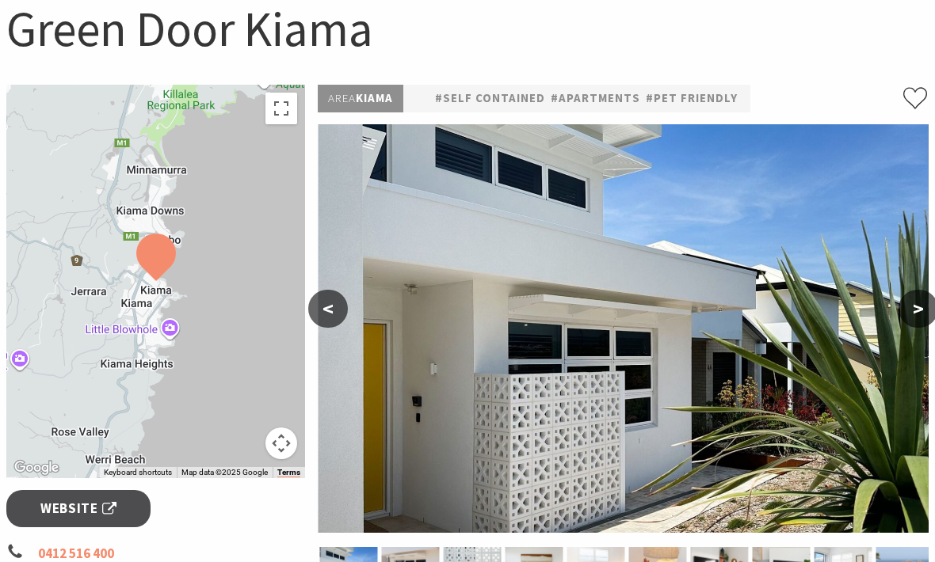
scroll to position [169, 0]
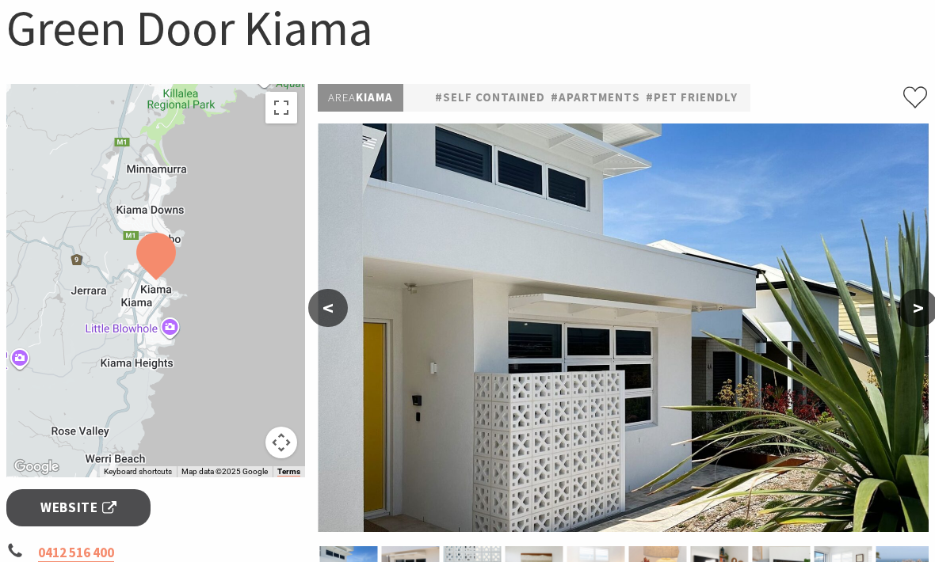
click at [921, 314] on button ">" at bounding box center [918, 308] width 40 height 38
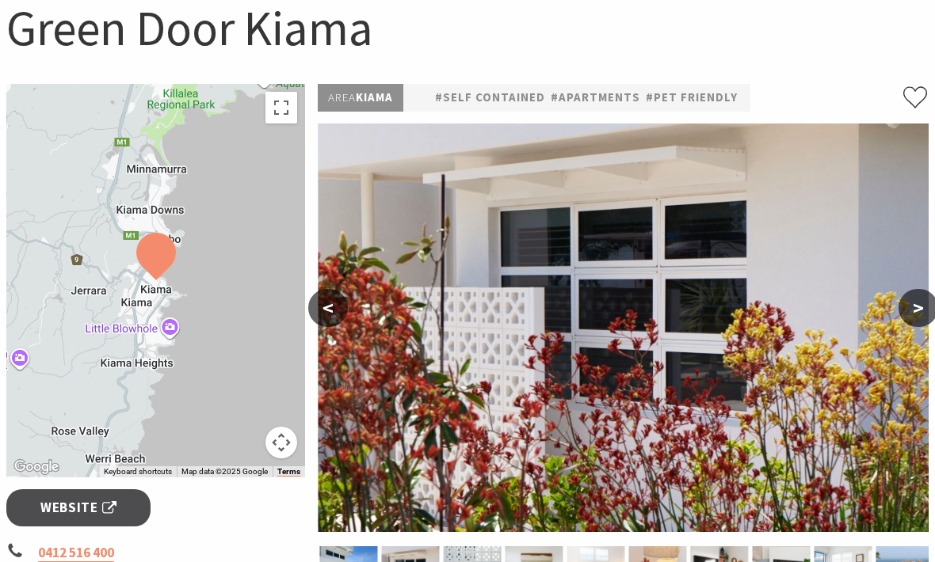
click at [923, 306] on button ">" at bounding box center [918, 308] width 40 height 38
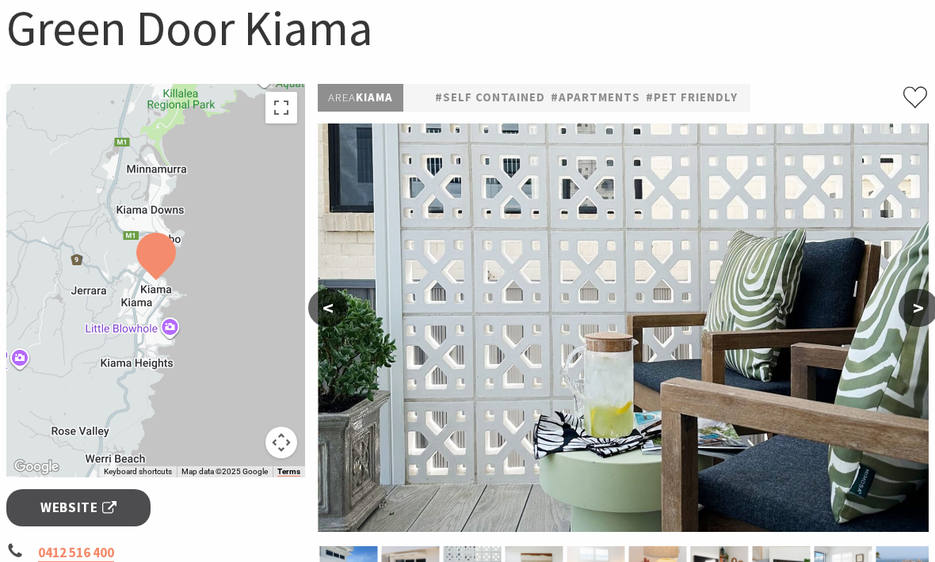
click at [923, 311] on button ">" at bounding box center [918, 308] width 40 height 38
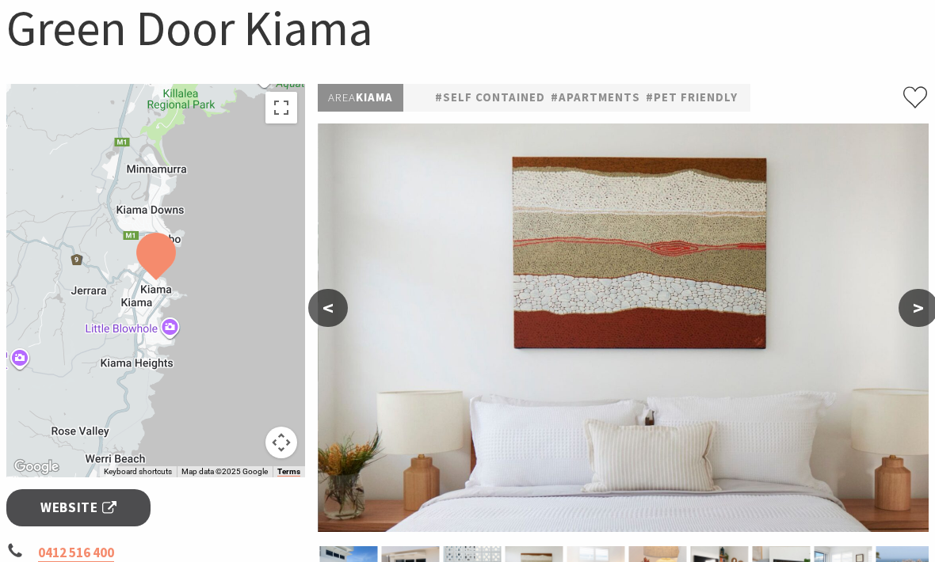
click at [926, 311] on button ">" at bounding box center [918, 308] width 40 height 38
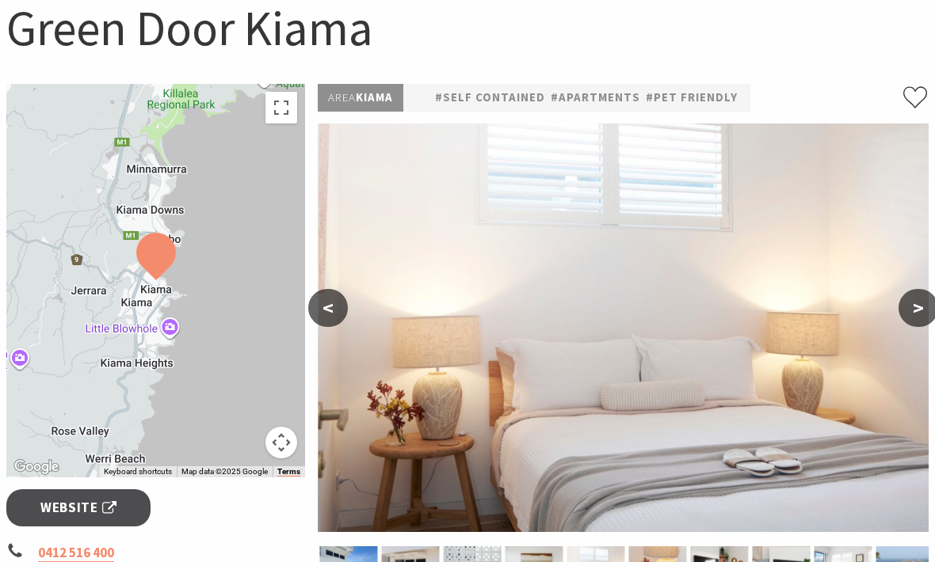
click at [926, 304] on button ">" at bounding box center [918, 308] width 40 height 38
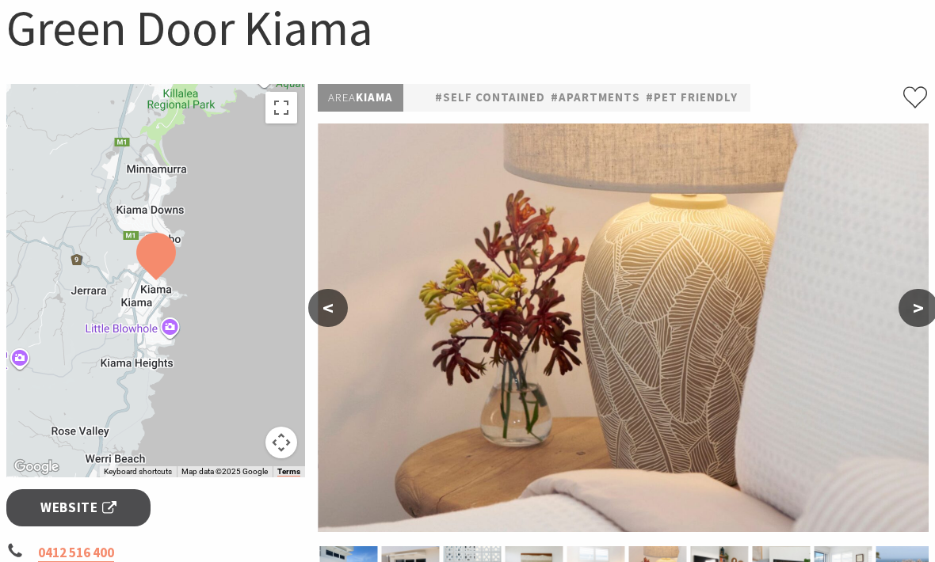
click at [924, 310] on button ">" at bounding box center [918, 308] width 40 height 38
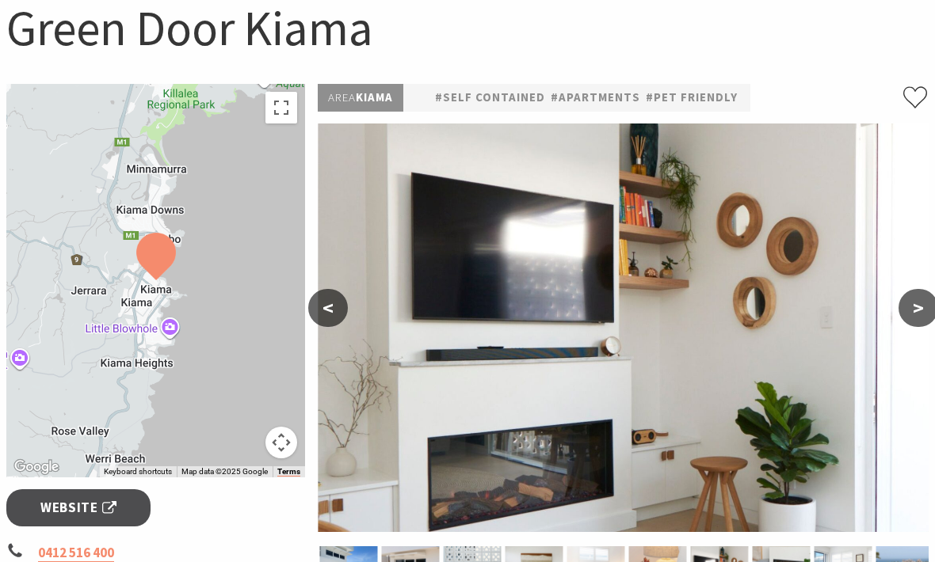
click at [929, 303] on button ">" at bounding box center [918, 308] width 40 height 38
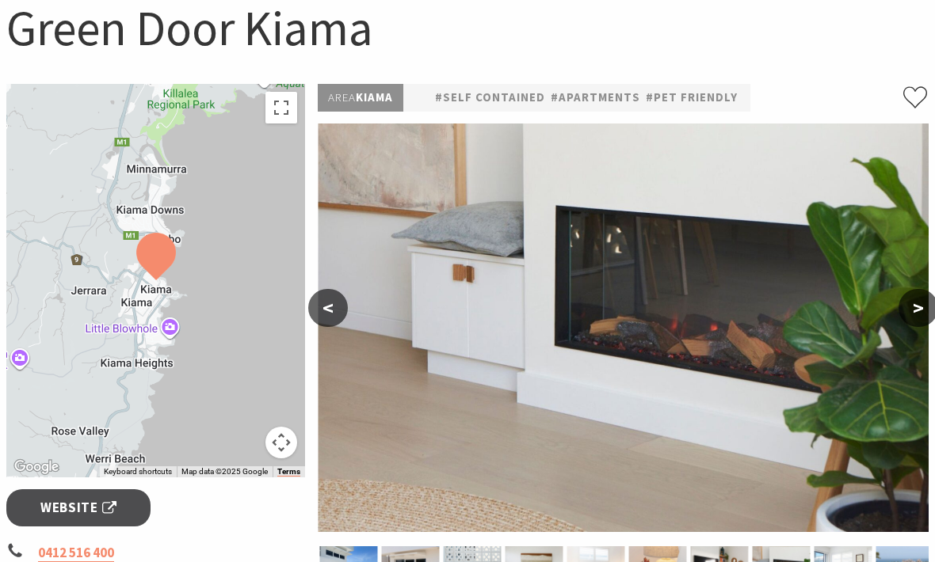
click at [925, 307] on button ">" at bounding box center [918, 308] width 40 height 38
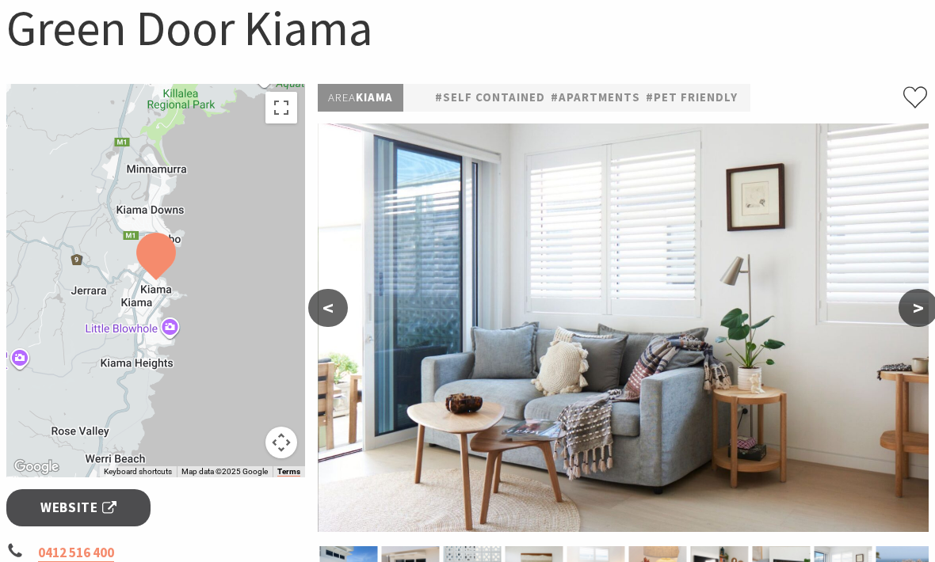
click at [931, 308] on button ">" at bounding box center [918, 308] width 40 height 38
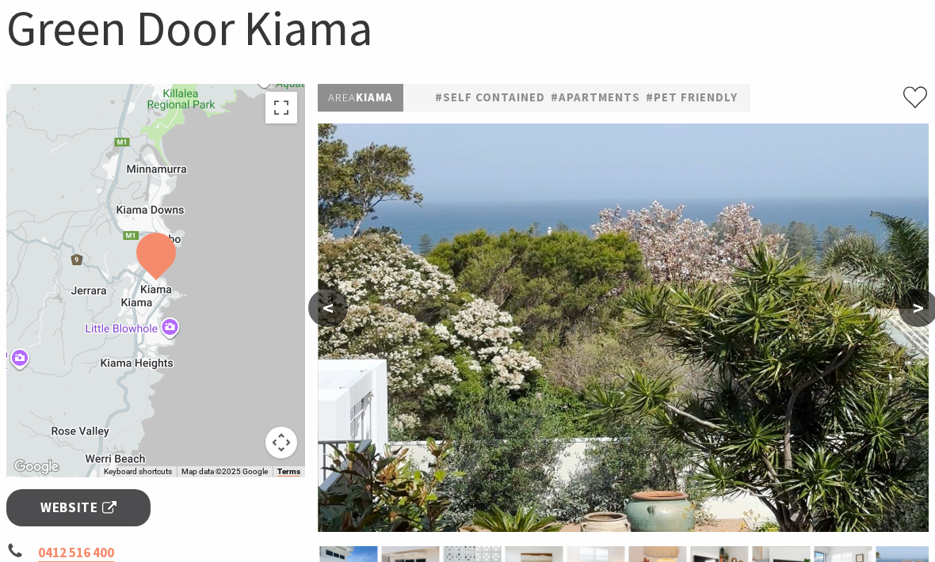
click at [925, 310] on button ">" at bounding box center [918, 308] width 40 height 38
click at [921, 307] on button ">" at bounding box center [918, 308] width 40 height 38
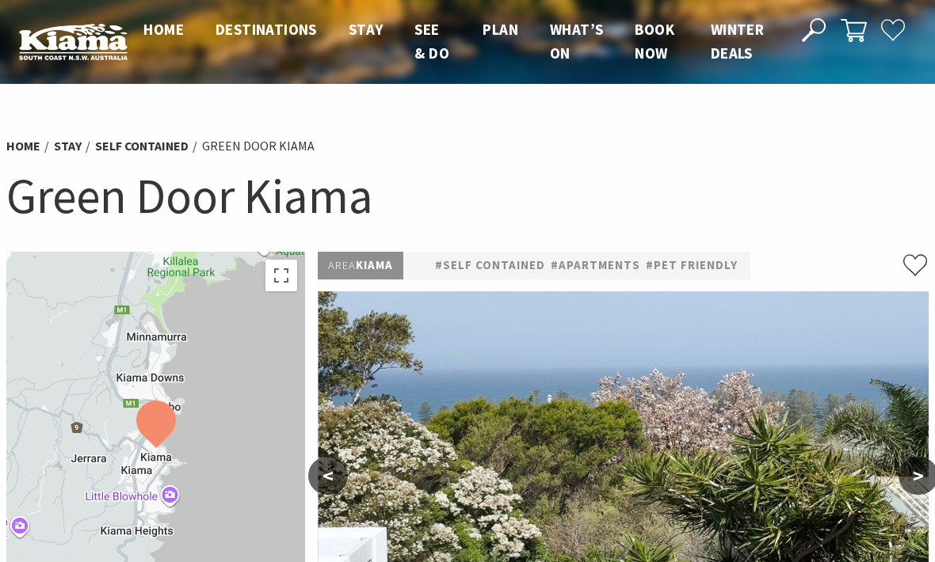
scroll to position [0, 0]
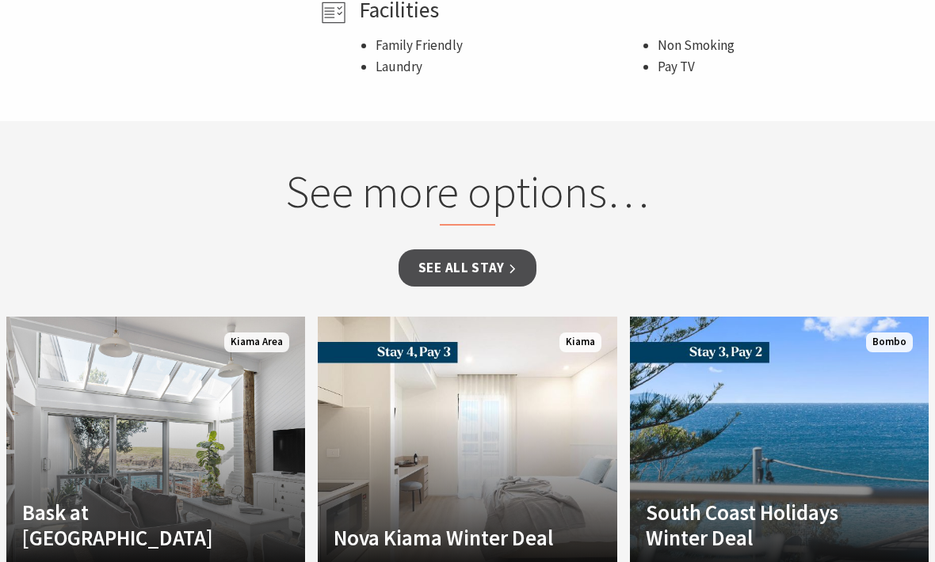
scroll to position [1103, 0]
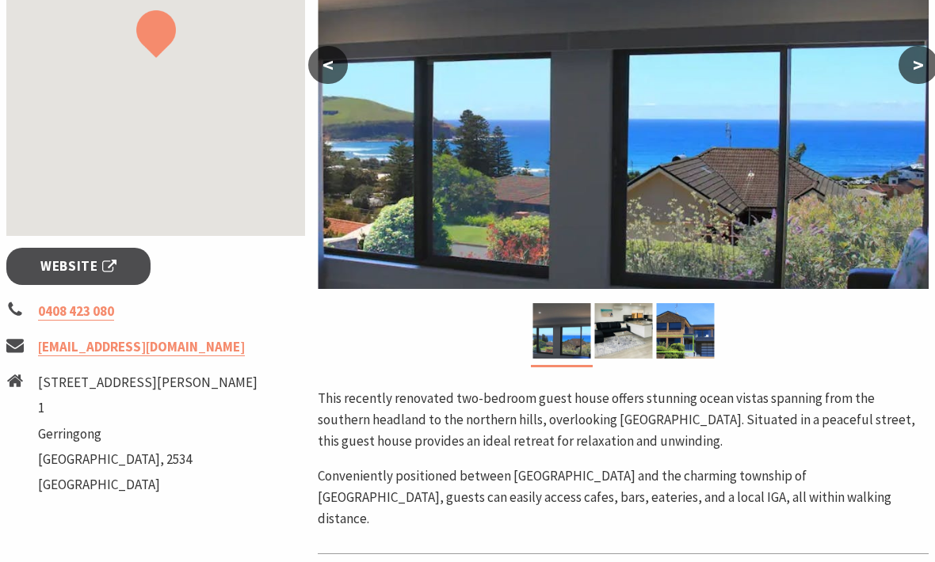
click at [914, 67] on button ">" at bounding box center [918, 66] width 40 height 38
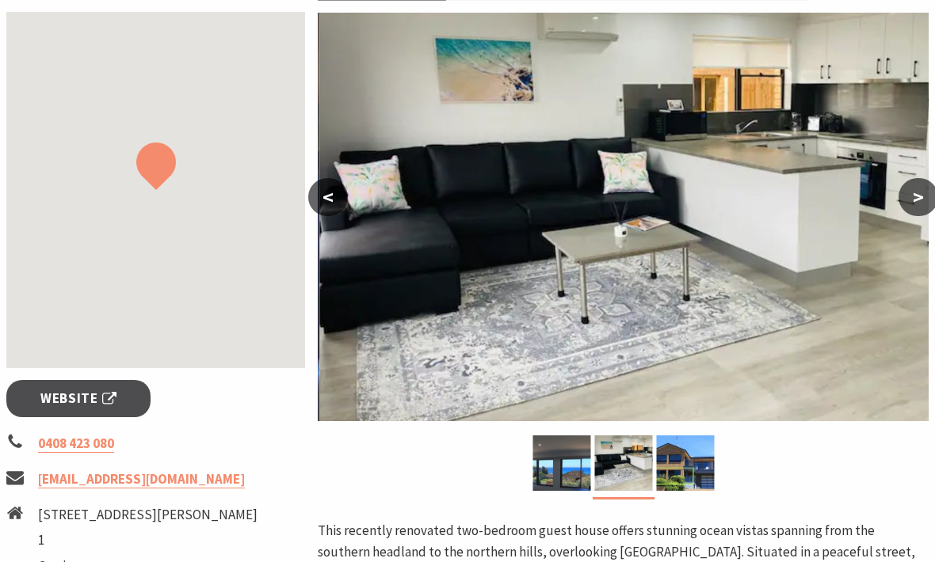
scroll to position [277, 0]
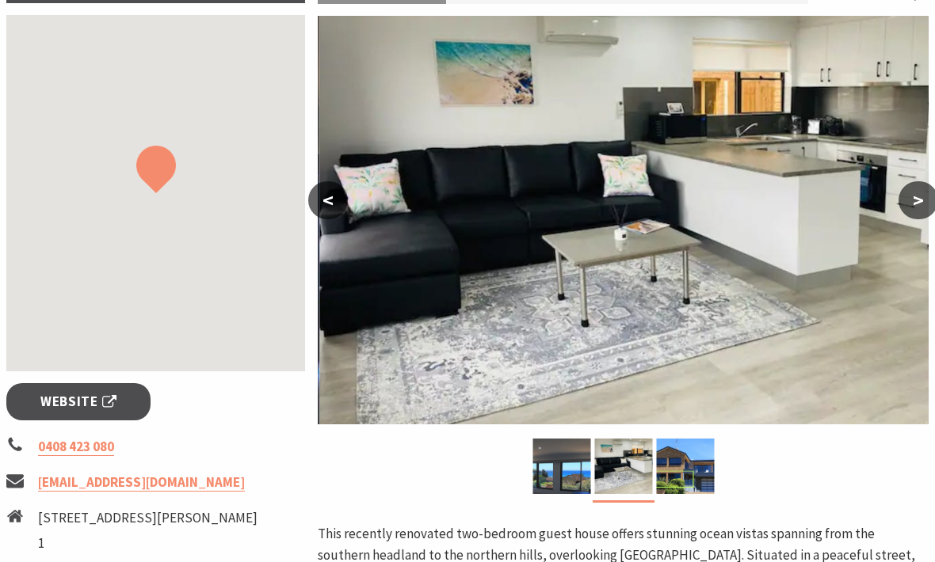
click at [924, 192] on button ">" at bounding box center [918, 200] width 40 height 38
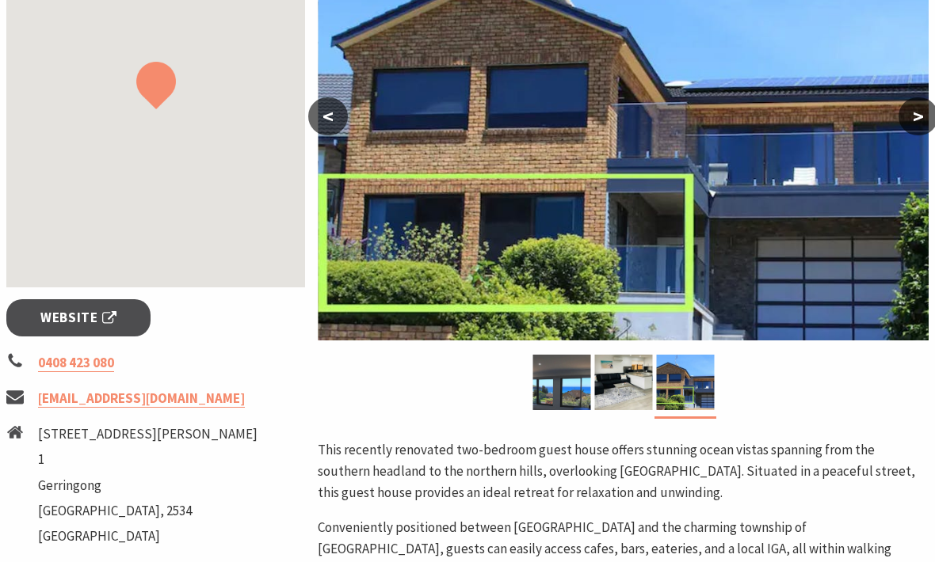
scroll to position [359, 0]
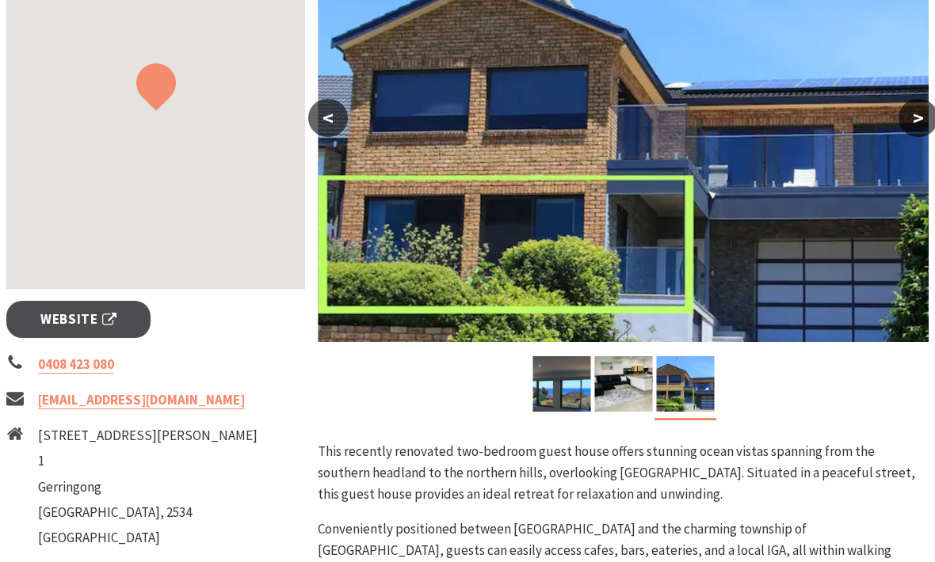
click at [922, 123] on button ">" at bounding box center [918, 119] width 40 height 38
click at [921, 110] on button ">" at bounding box center [918, 119] width 40 height 38
click at [917, 113] on button ">" at bounding box center [918, 119] width 40 height 38
click at [316, 116] on button "<" at bounding box center [328, 119] width 40 height 38
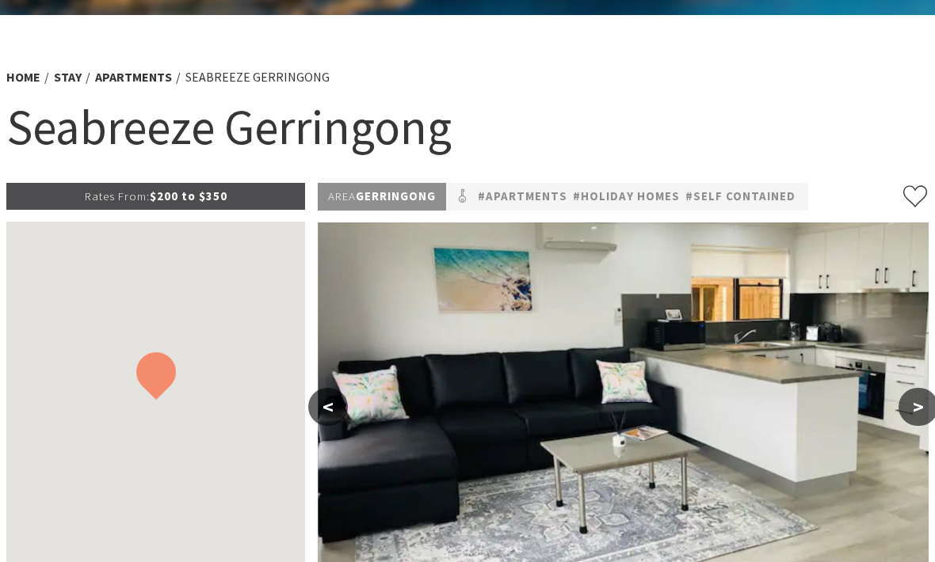
scroll to position [0, 0]
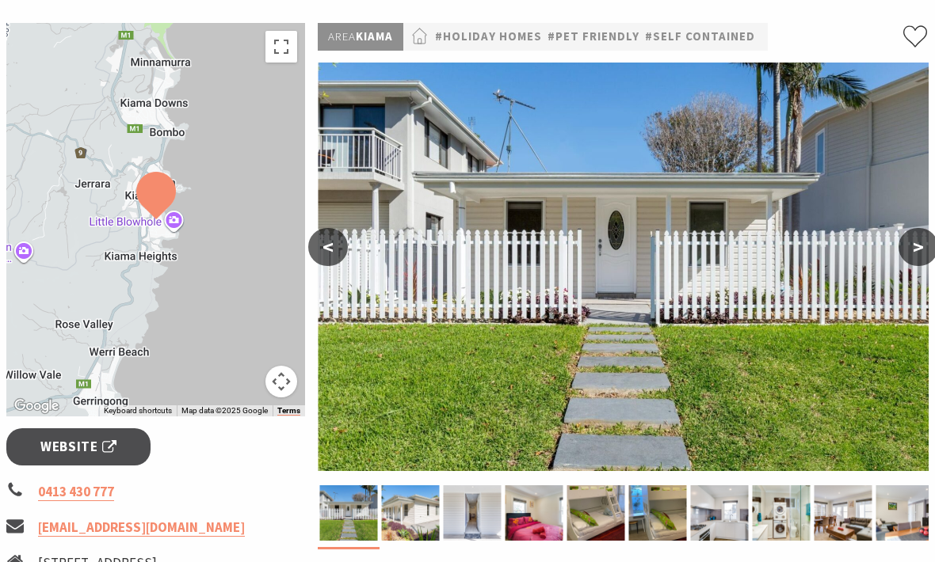
scroll to position [230, 0]
click at [923, 247] on button ">" at bounding box center [918, 247] width 40 height 38
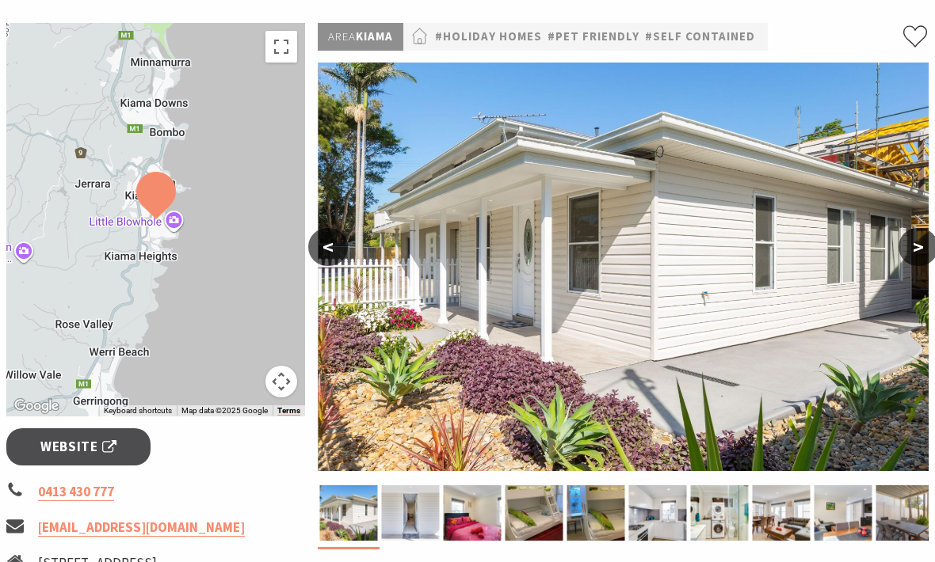
click at [913, 251] on button ">" at bounding box center [918, 247] width 40 height 38
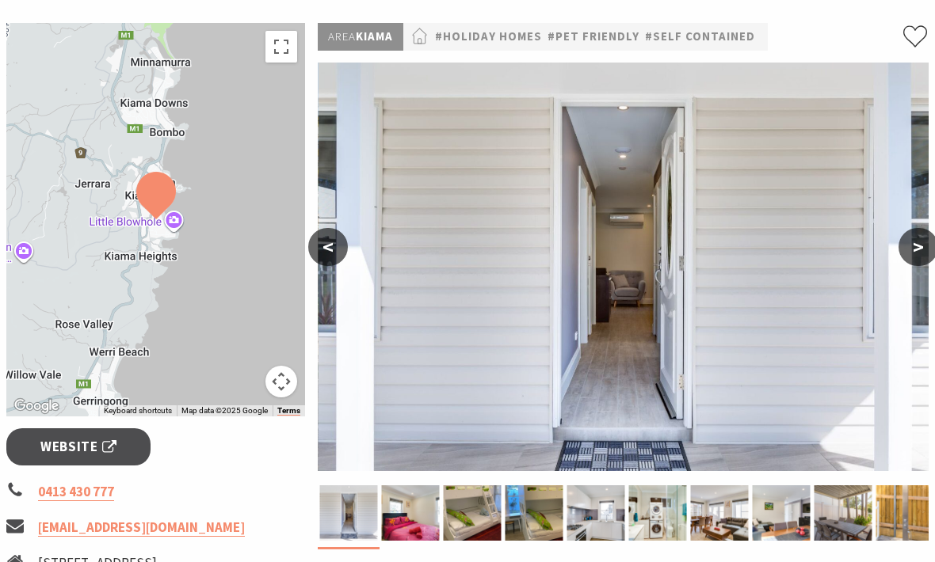
click at [912, 246] on button ">" at bounding box center [918, 247] width 40 height 38
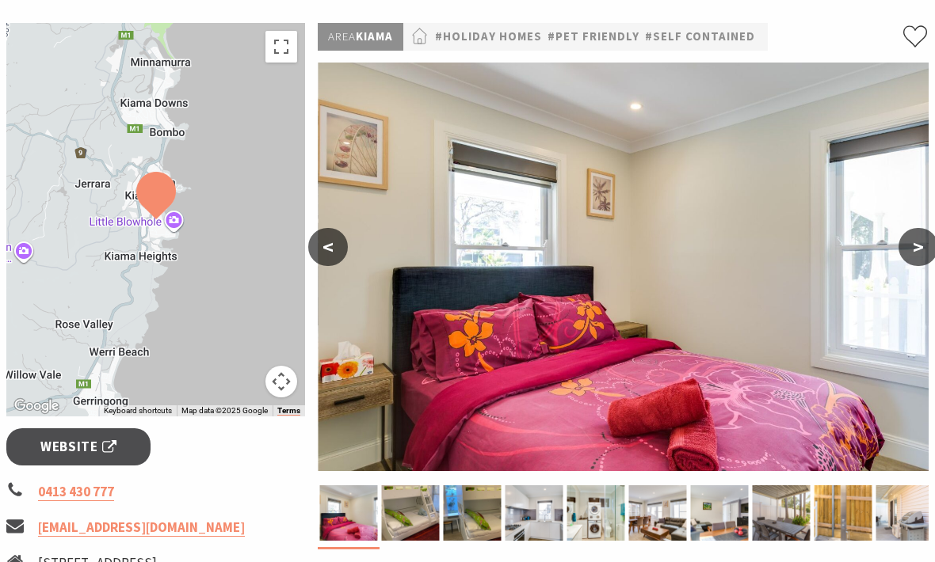
click at [927, 242] on button ">" at bounding box center [918, 247] width 40 height 38
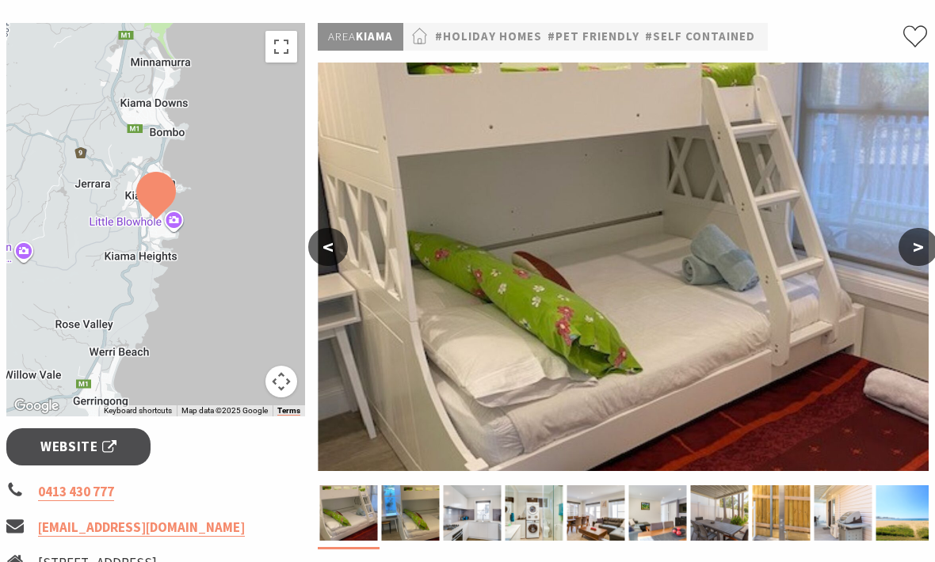
click at [929, 243] on button ">" at bounding box center [918, 247] width 40 height 38
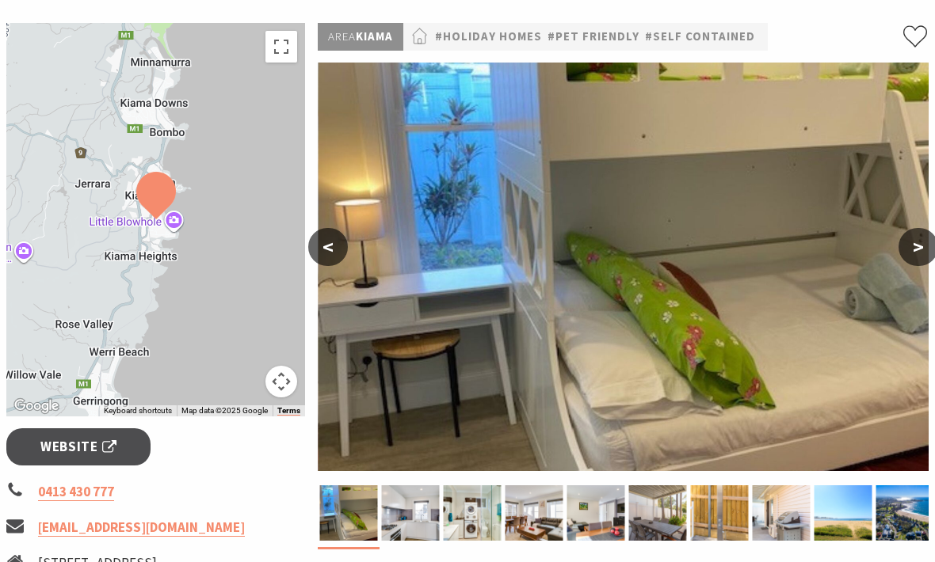
click at [925, 245] on button ">" at bounding box center [918, 247] width 40 height 38
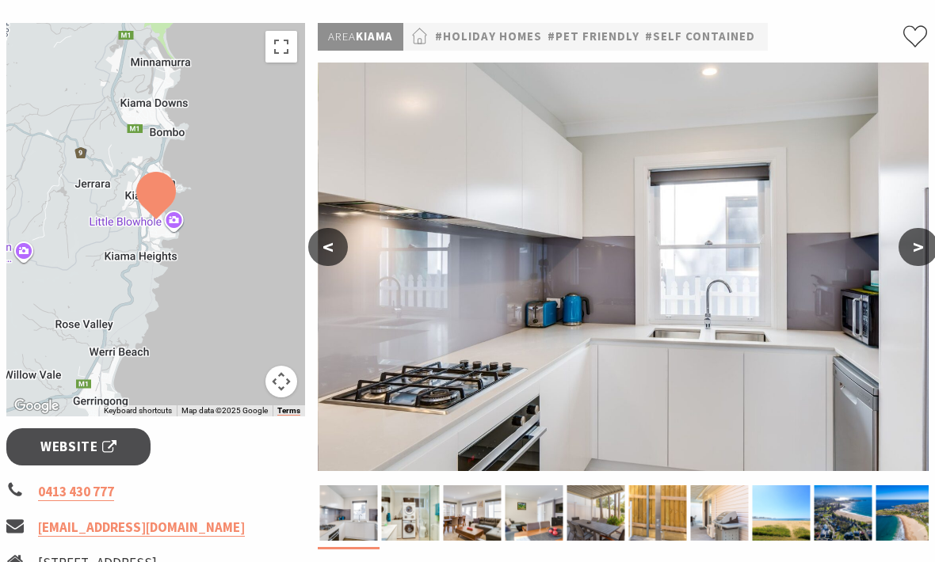
click at [928, 247] on button ">" at bounding box center [918, 247] width 40 height 38
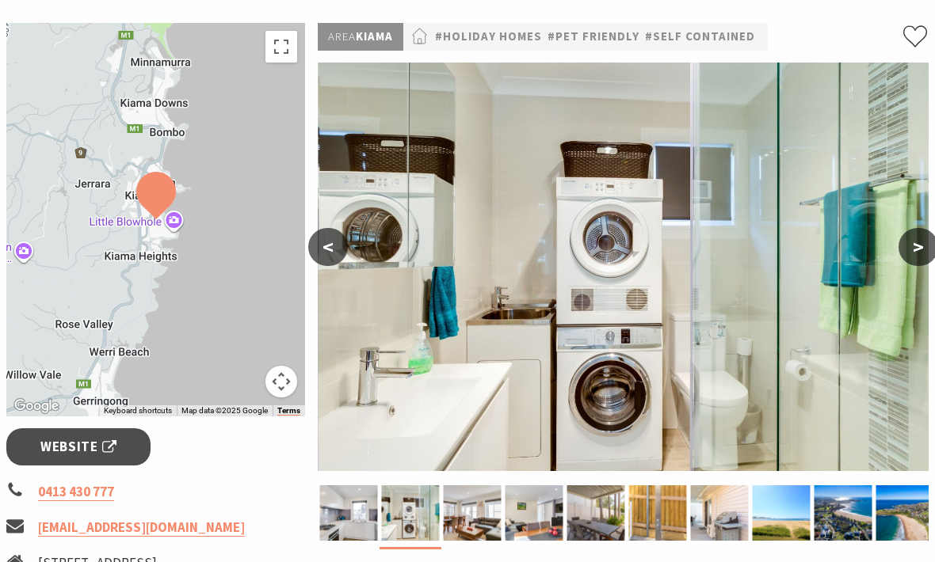
click at [912, 247] on button ">" at bounding box center [918, 247] width 40 height 38
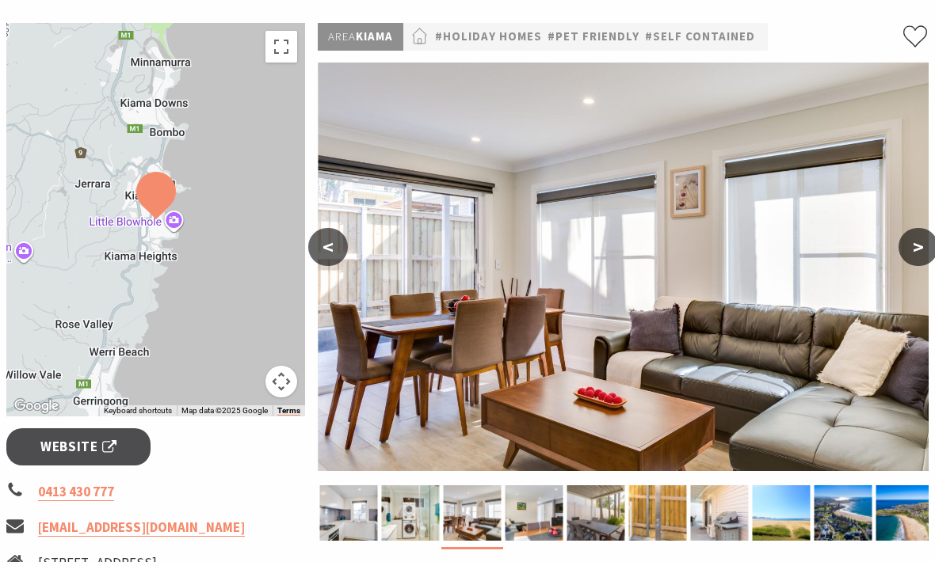
click at [923, 251] on button ">" at bounding box center [918, 247] width 40 height 38
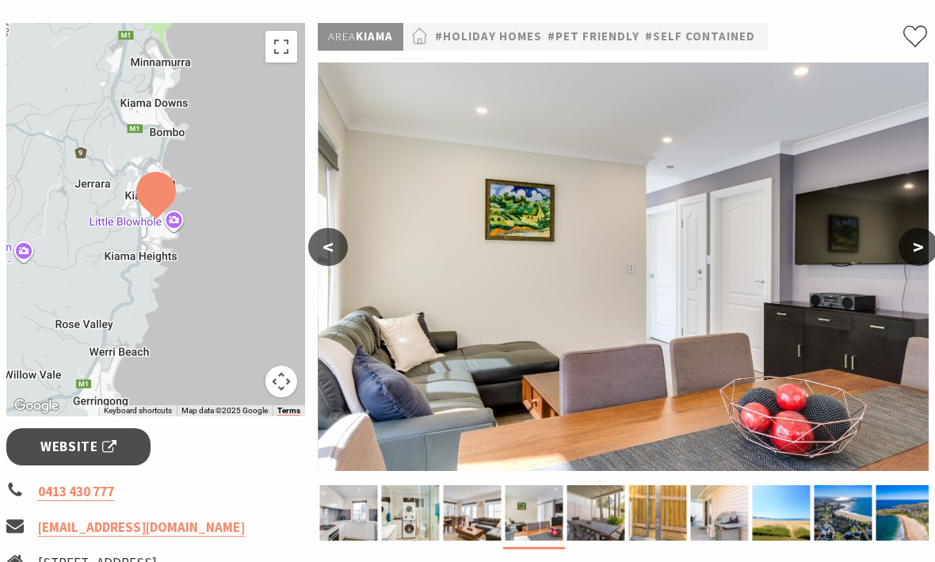
click at [924, 249] on button ">" at bounding box center [918, 247] width 40 height 38
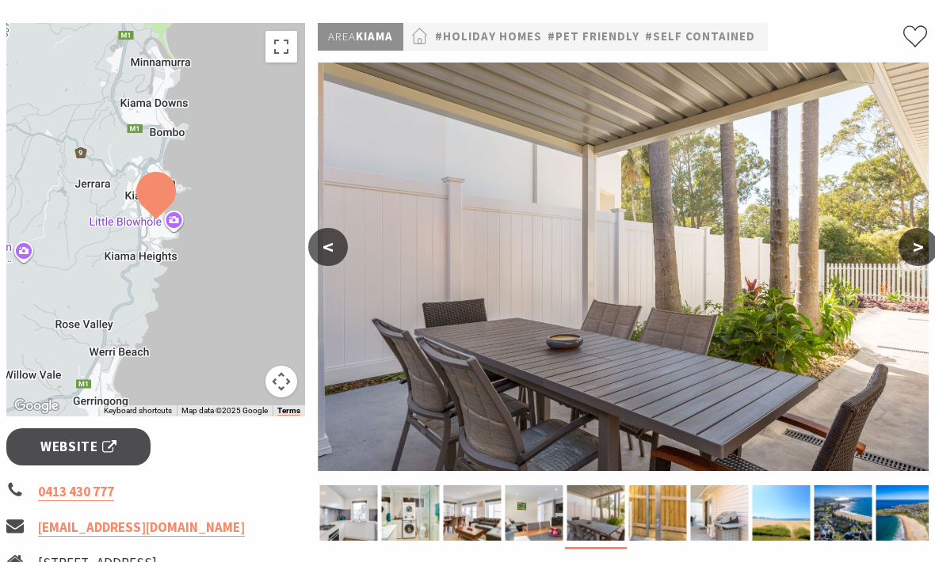
click at [927, 245] on button ">" at bounding box center [918, 247] width 40 height 38
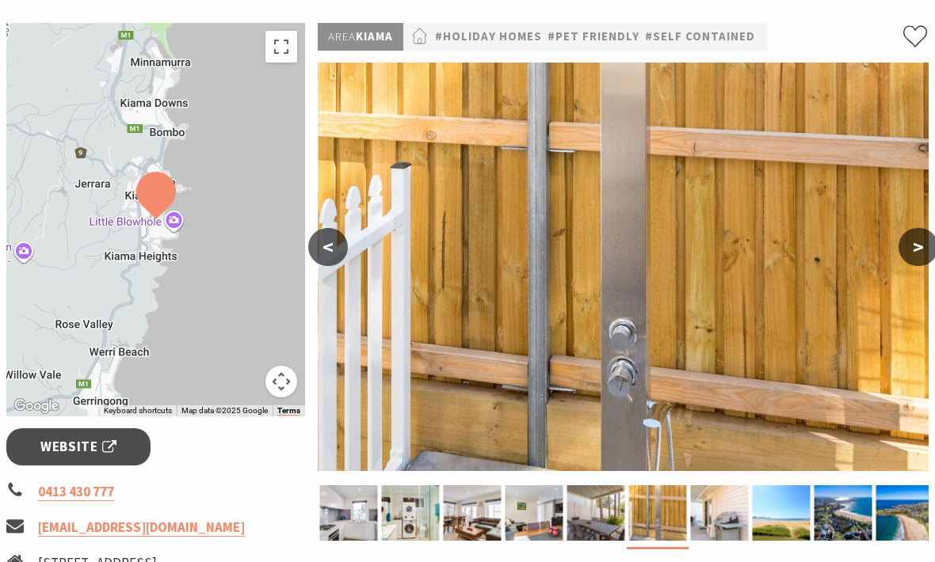
click at [927, 242] on button ">" at bounding box center [918, 247] width 40 height 38
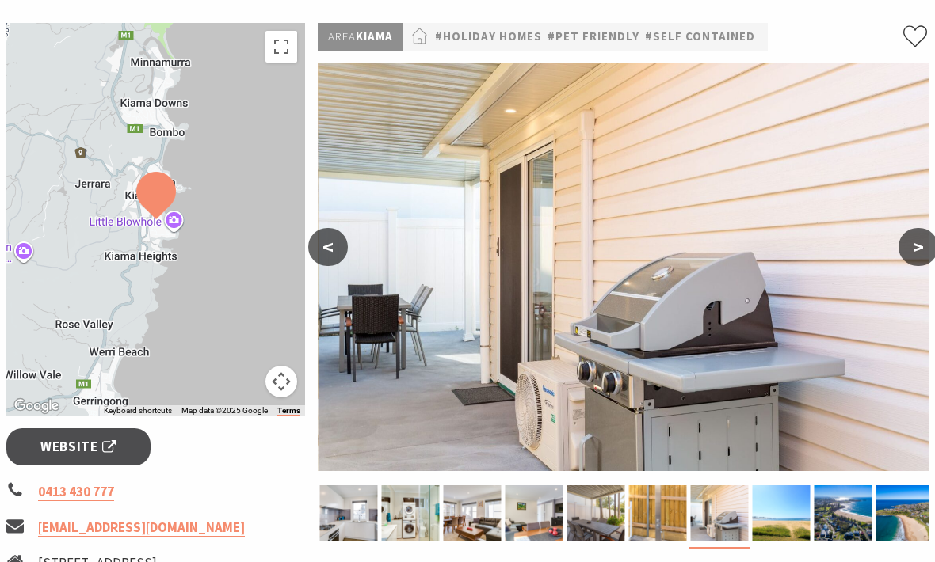
click at [916, 249] on button ">" at bounding box center [918, 247] width 40 height 38
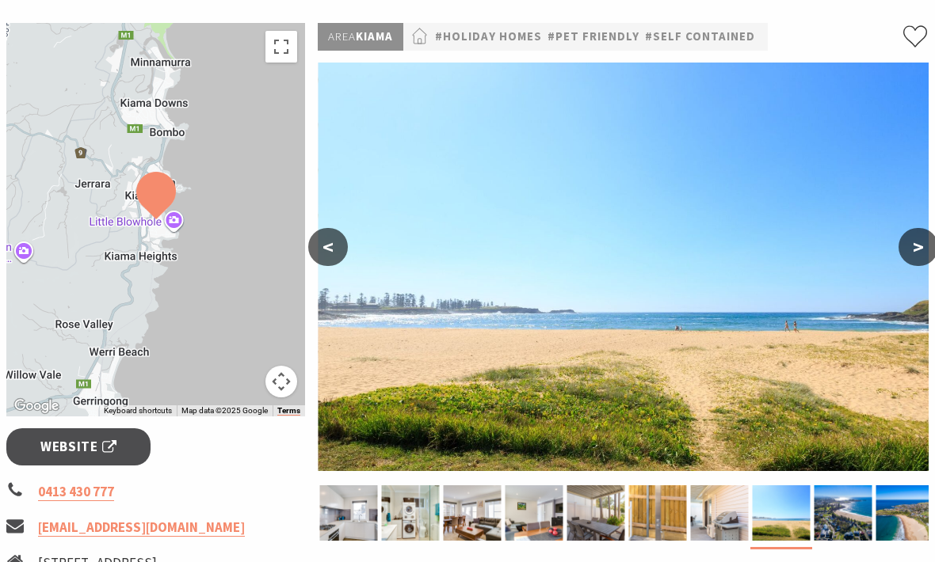
click at [923, 248] on button ">" at bounding box center [918, 247] width 40 height 38
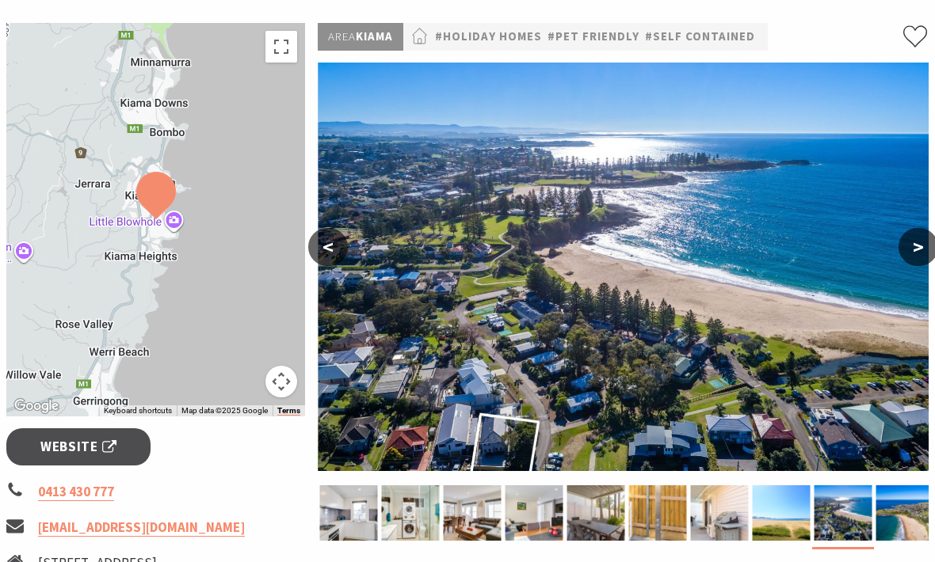
click at [926, 249] on button ">" at bounding box center [918, 247] width 40 height 38
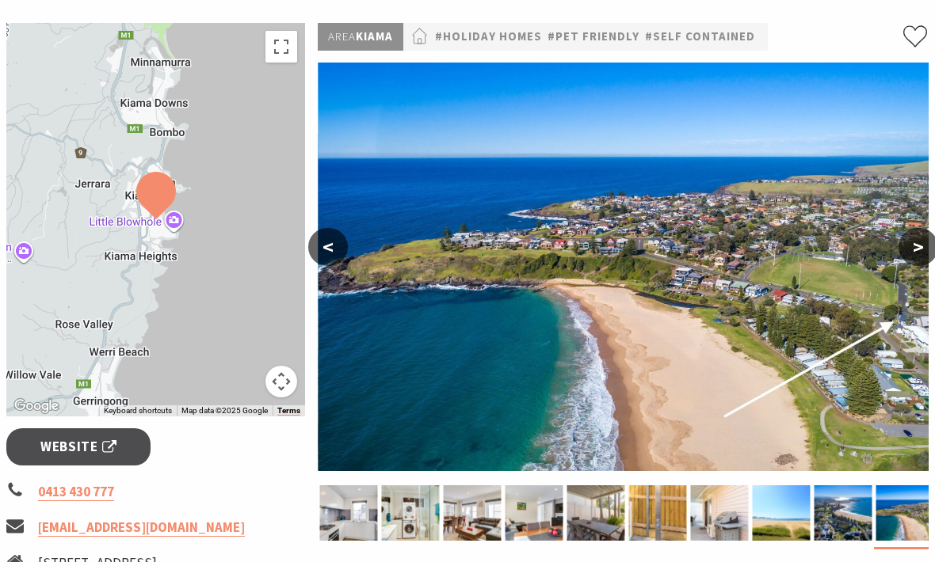
click at [930, 246] on button ">" at bounding box center [918, 247] width 40 height 38
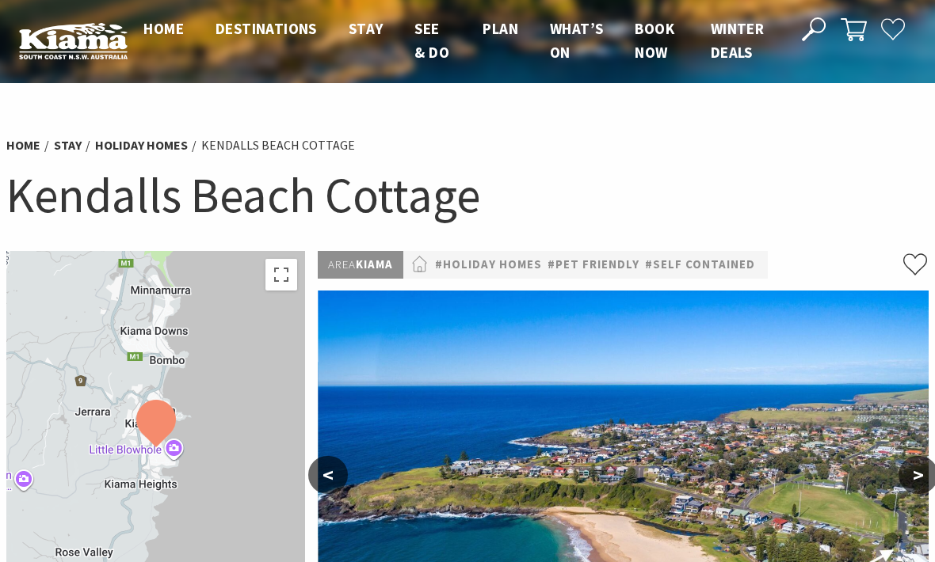
scroll to position [0, 0]
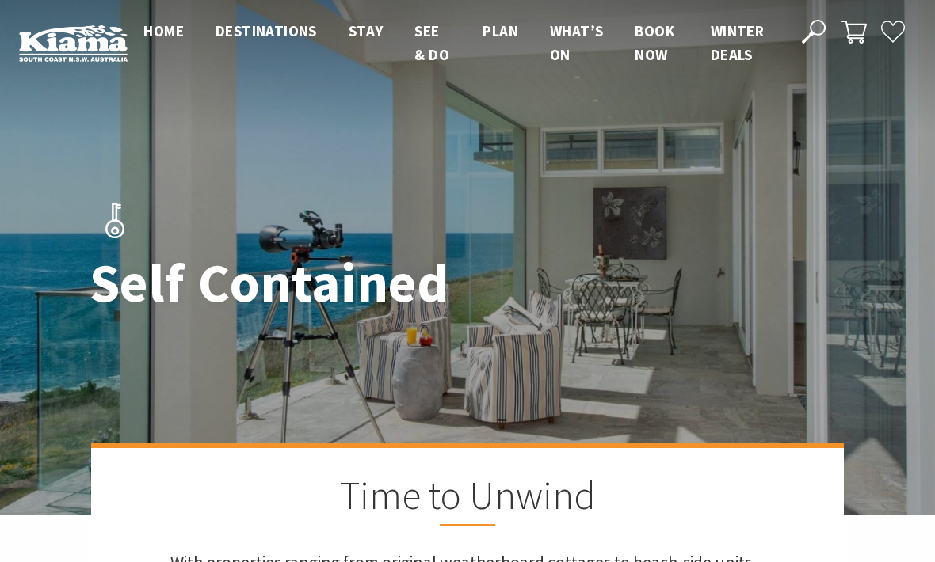
scroll to position [166, 0]
